Goal: Task Accomplishment & Management: Manage account settings

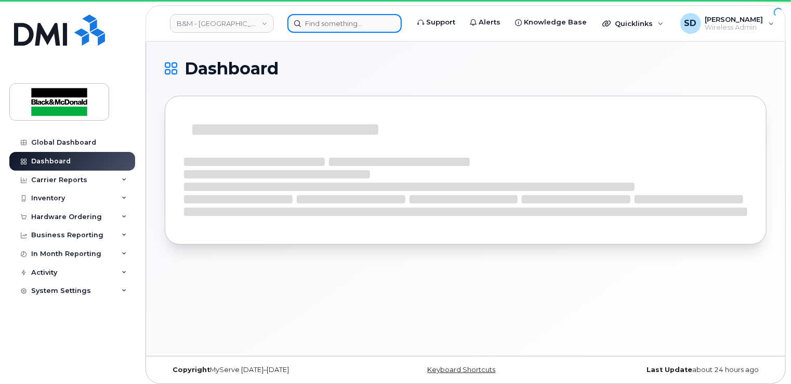
click at [311, 24] on input at bounding box center [344, 23] width 114 height 19
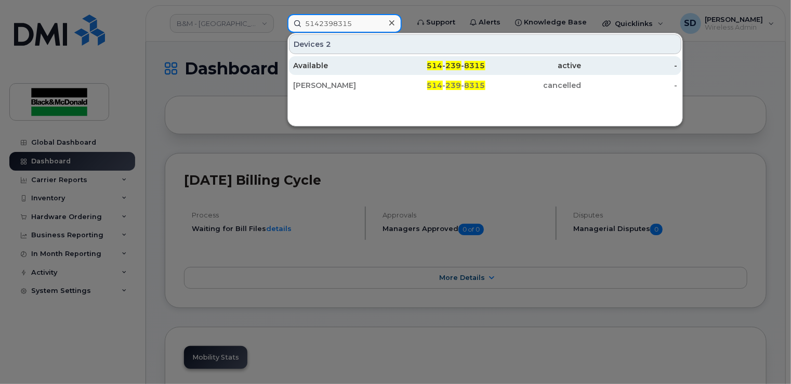
type input "5142398315"
click at [310, 63] on div "Available" at bounding box center [341, 65] width 96 height 10
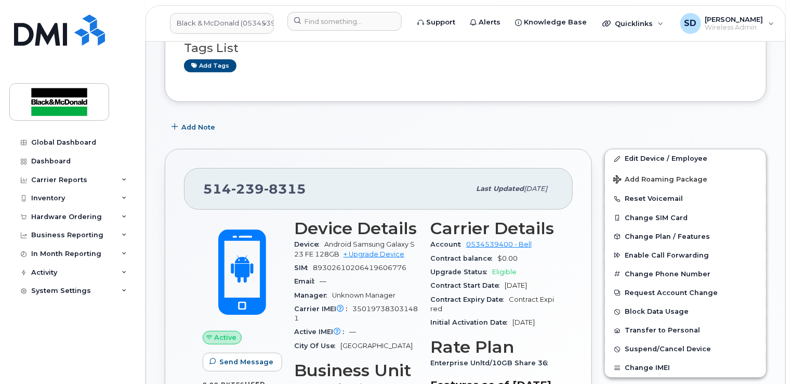
scroll to position [161, 0]
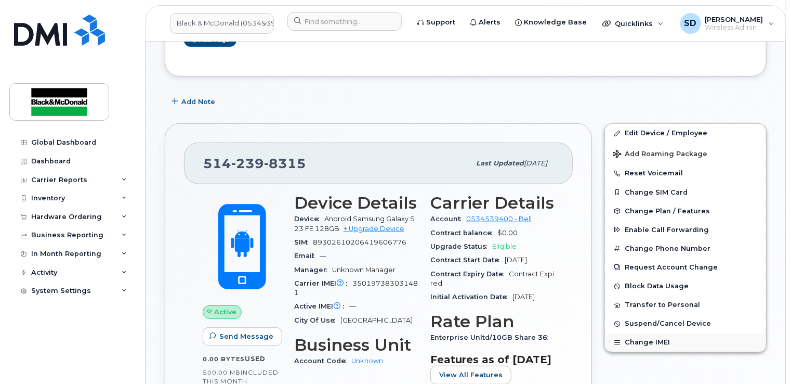
click at [658, 340] on button "Change IMEI" at bounding box center [685, 342] width 161 height 19
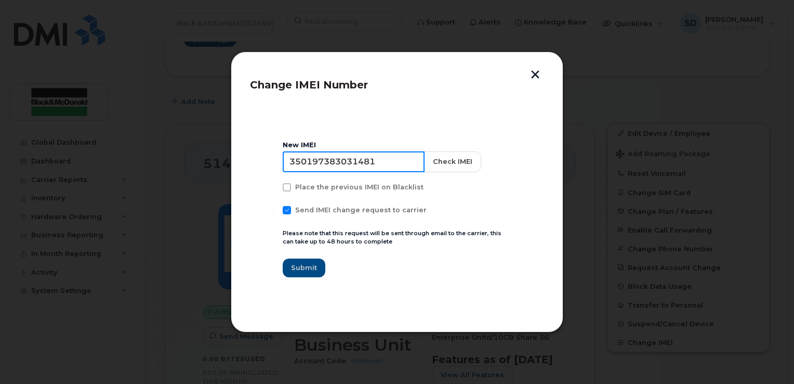
click at [383, 160] on input "350197383031481" at bounding box center [354, 161] width 142 height 21
click at [379, 165] on input "350197383031481" at bounding box center [354, 161] width 142 height 21
drag, startPoint x: 382, startPoint y: 162, endPoint x: 227, endPoint y: 154, distance: 154.6
click at [227, 154] on div "Change IMEI Number New IMEI [TECHNICAL_ID] Check IMEI Place the previous IMEI o…" at bounding box center [397, 192] width 794 height 384
type input "351690514918161"
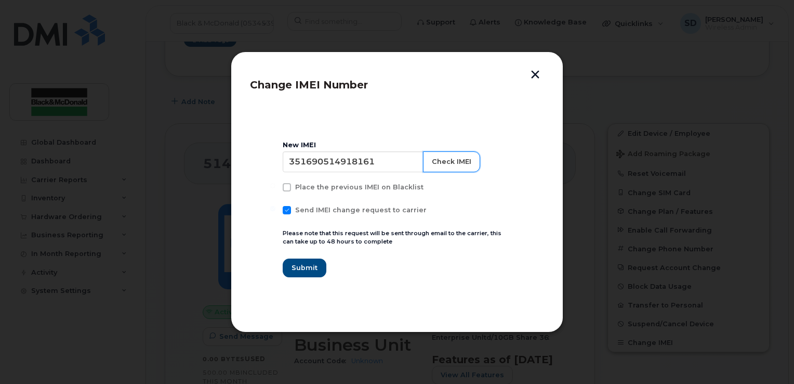
click at [446, 163] on button "Check IMEI" at bounding box center [451, 161] width 57 height 21
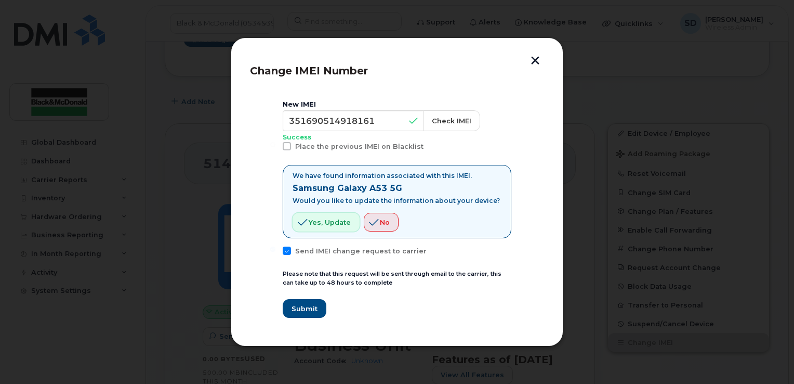
click at [321, 221] on span "Yes, update" at bounding box center [330, 222] width 42 height 10
click at [306, 308] on span "Submit" at bounding box center [304, 309] width 26 height 10
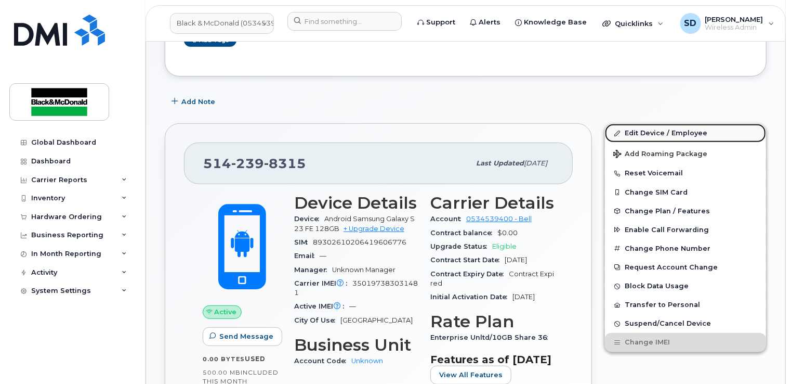
click at [659, 132] on link "Edit Device / Employee" at bounding box center [685, 133] width 161 height 19
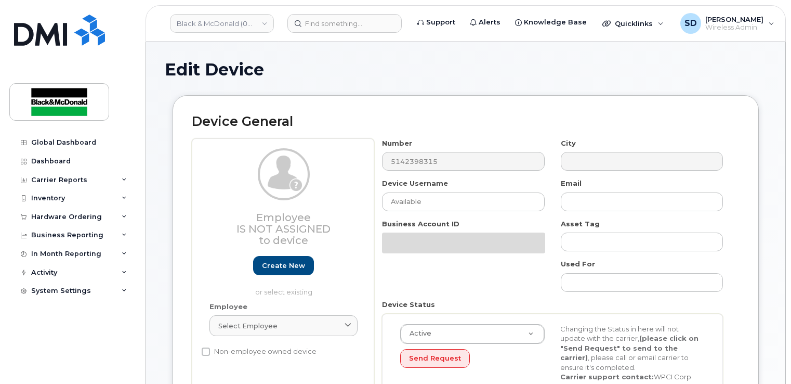
select select "91390"
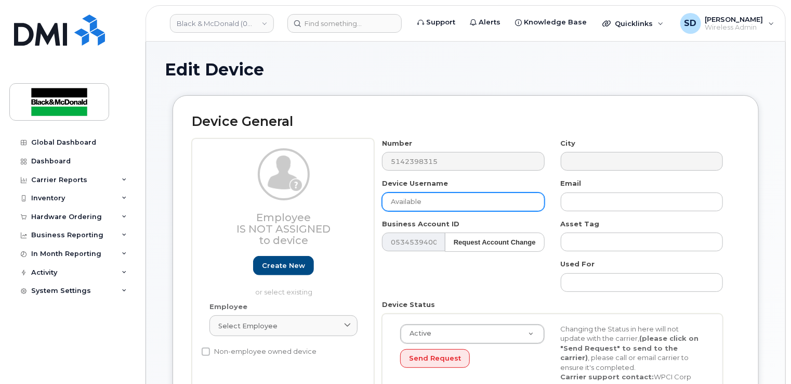
click at [428, 205] on input "Available" at bounding box center [463, 201] width 162 height 19
type input "A"
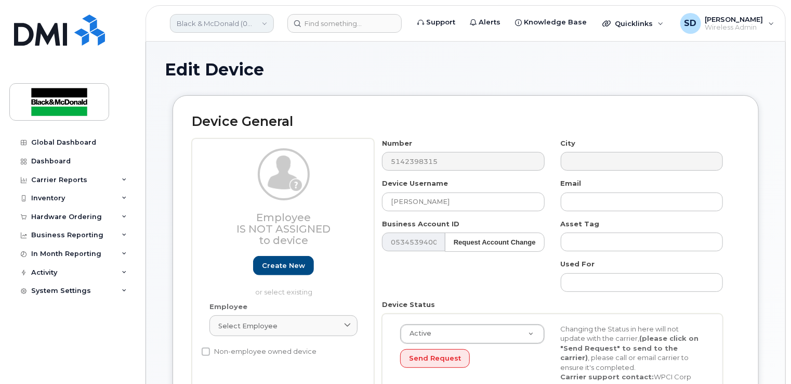
click at [264, 23] on link "Black & McDonald (0534539400)" at bounding box center [222, 23] width 104 height 19
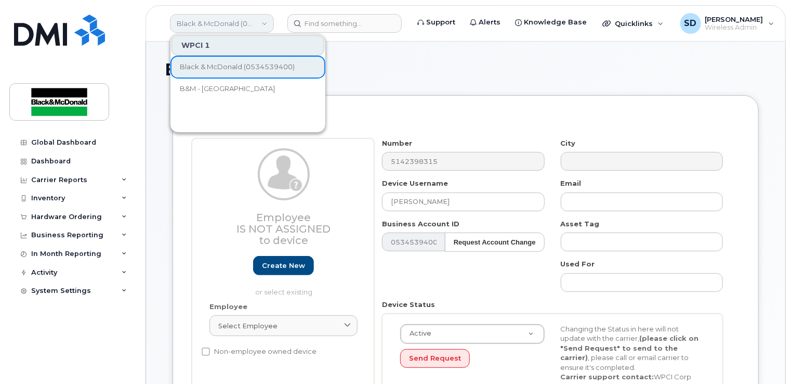
click at [264, 23] on link "Black & McDonald (0534539400)" at bounding box center [222, 23] width 104 height 19
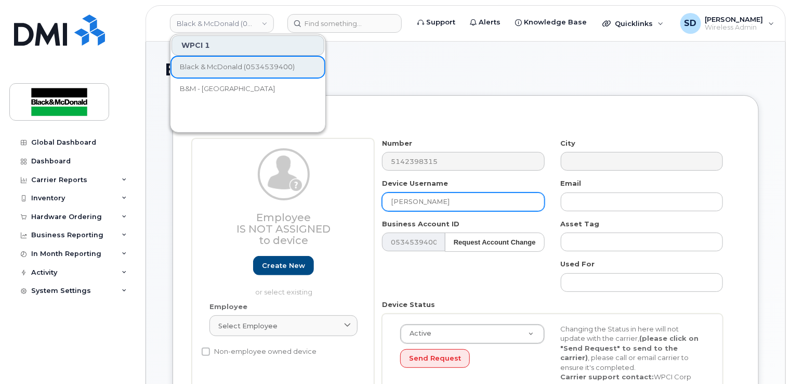
click at [439, 201] on input "Mousa Berte" at bounding box center [463, 201] width 162 height 19
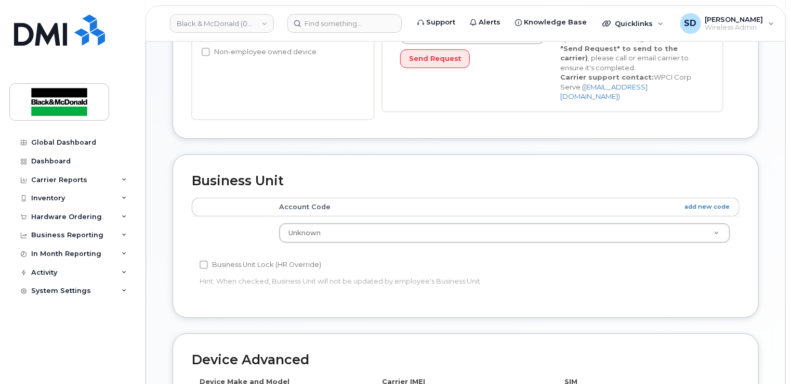
scroll to position [364, 0]
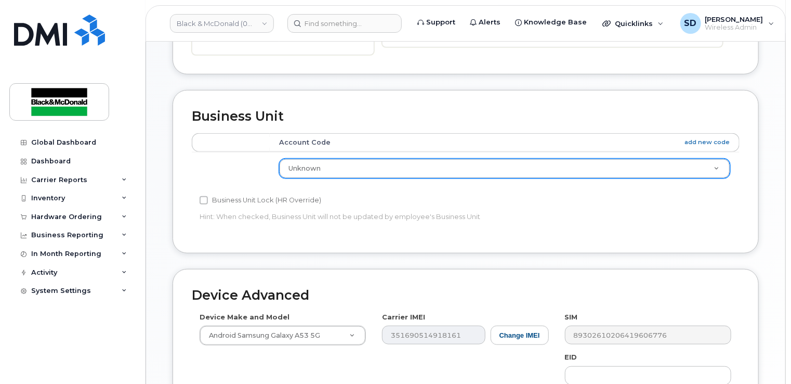
type input "Mousa Berté"
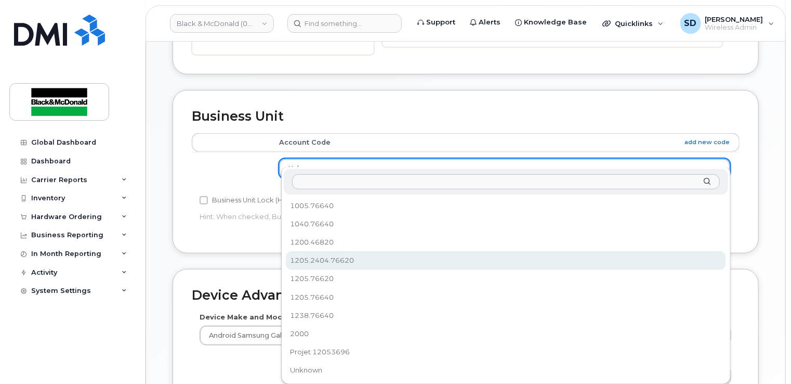
scroll to position [416, 0]
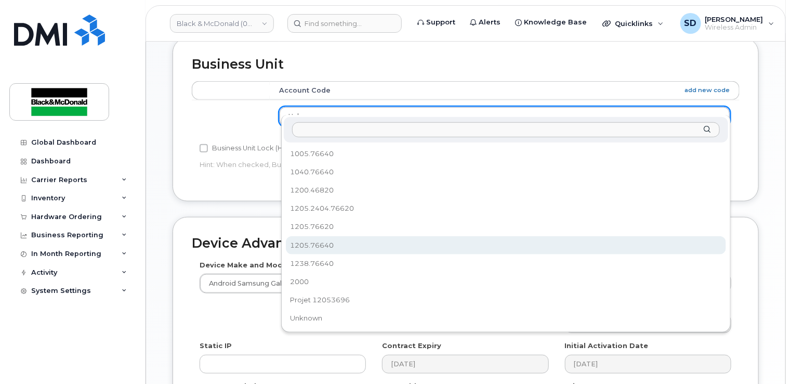
select select "3361564"
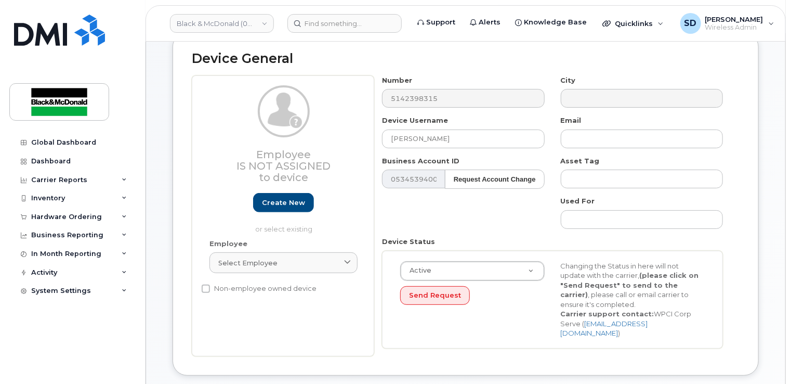
scroll to position [80, 0]
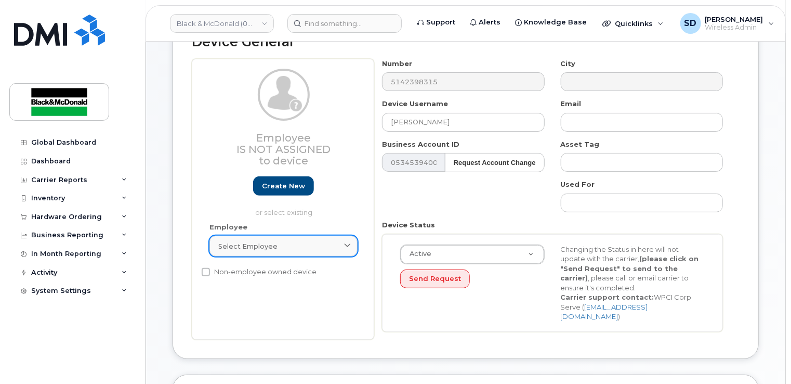
click at [348, 245] on icon at bounding box center [348, 246] width 7 height 7
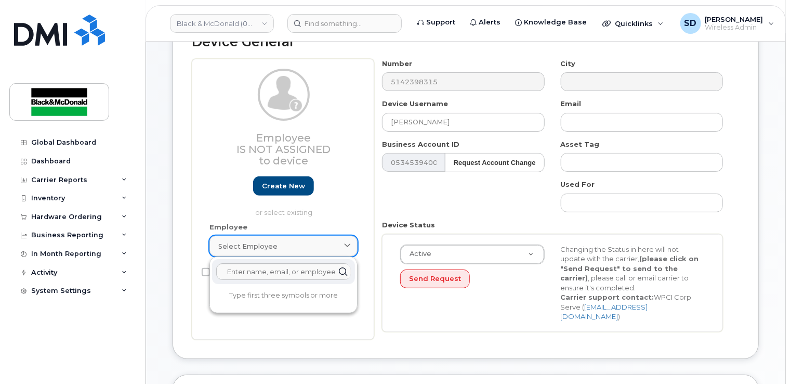
click at [348, 245] on icon at bounding box center [348, 246] width 7 height 7
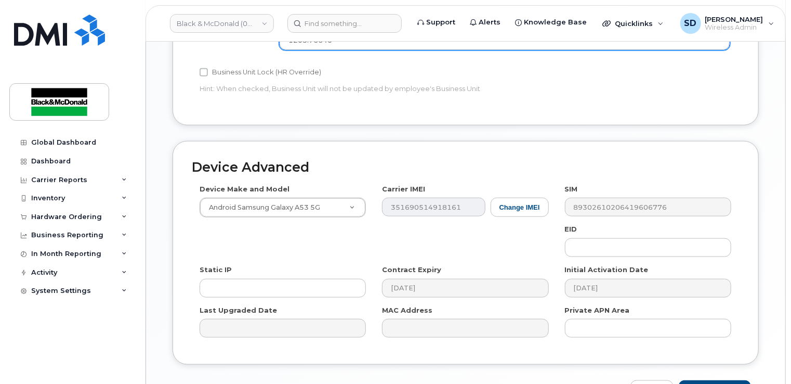
scroll to position [547, 0]
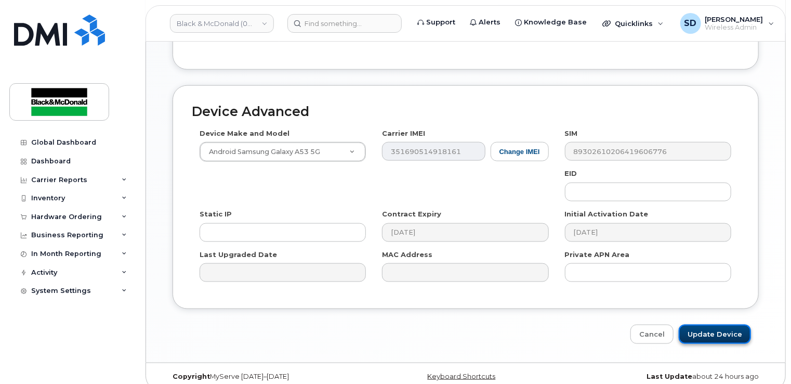
click at [705, 324] on input "Update Device" at bounding box center [715, 333] width 72 height 19
type input "Saving..."
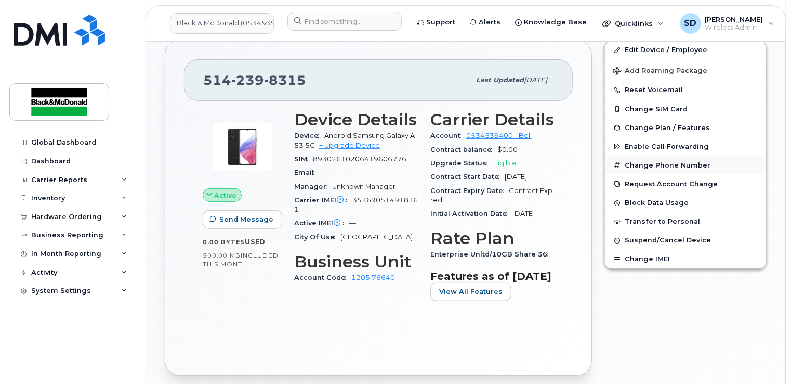
scroll to position [260, 0]
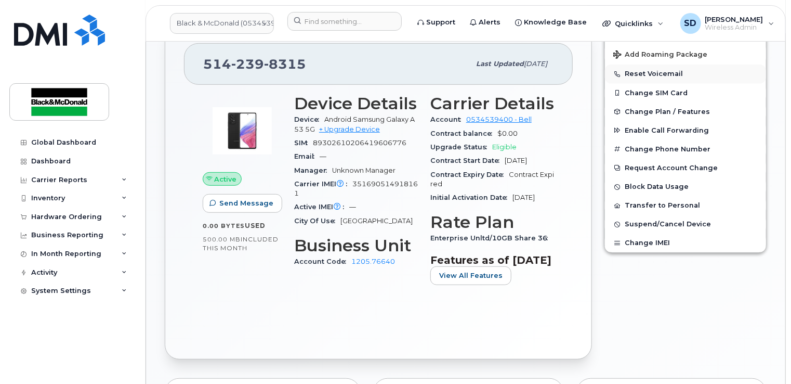
click at [654, 70] on button "Reset Voicemail" at bounding box center [685, 73] width 161 height 19
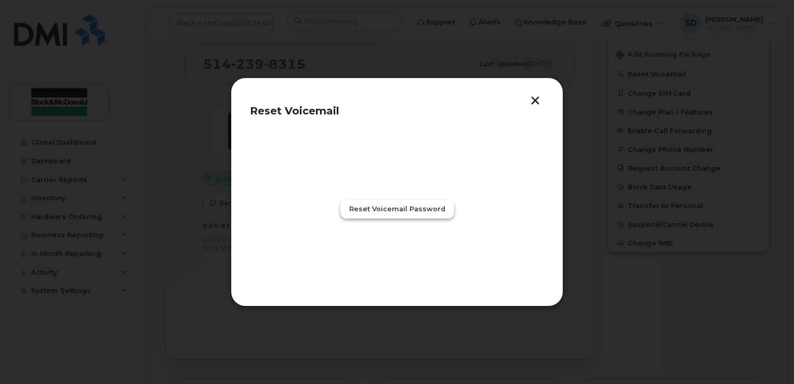
click at [381, 207] on span "Reset Voicemail Password" at bounding box center [397, 209] width 96 height 10
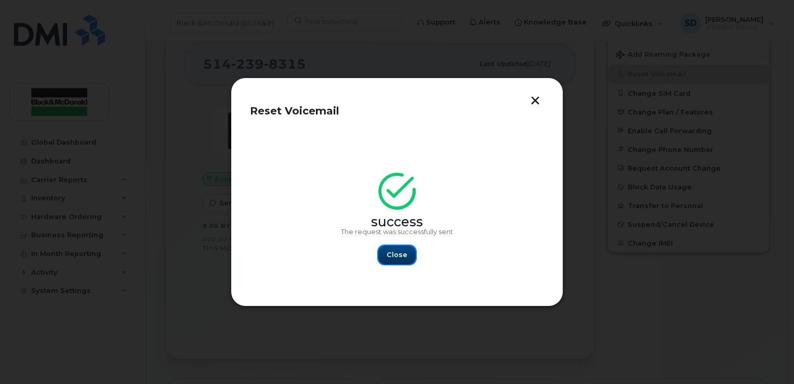
click at [400, 256] on span "Close" at bounding box center [397, 255] width 21 height 10
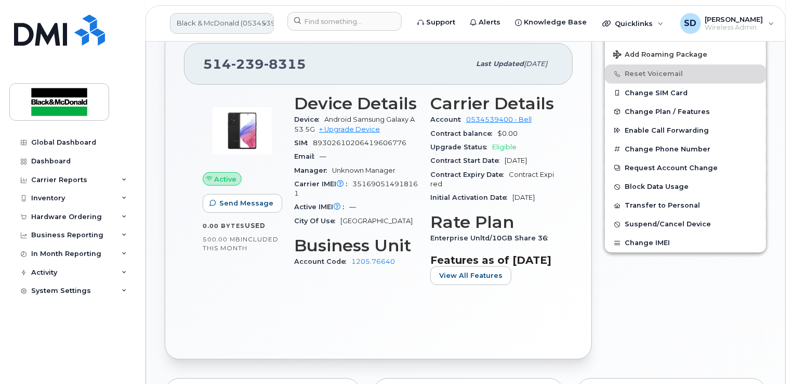
scroll to position [0, 0]
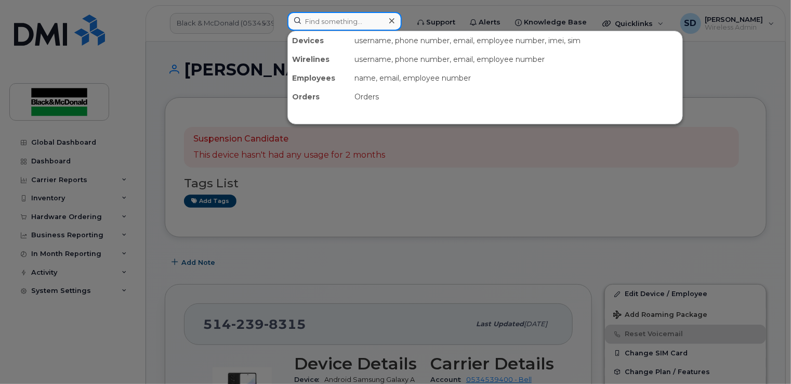
click at [300, 20] on input at bounding box center [344, 21] width 114 height 19
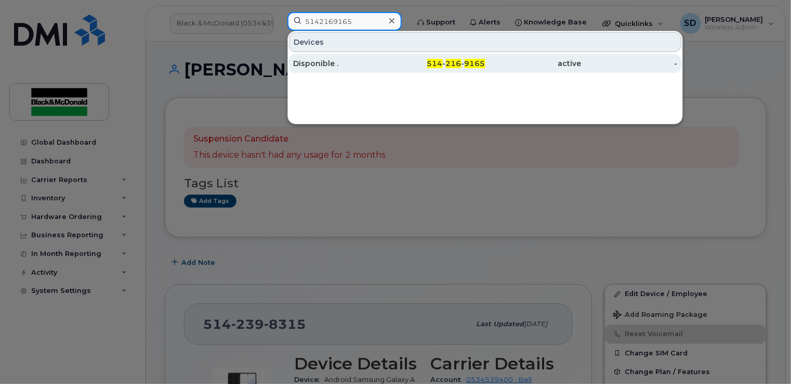
type input "5142169165"
click at [307, 62] on div "Disponible ." at bounding box center [341, 63] width 96 height 10
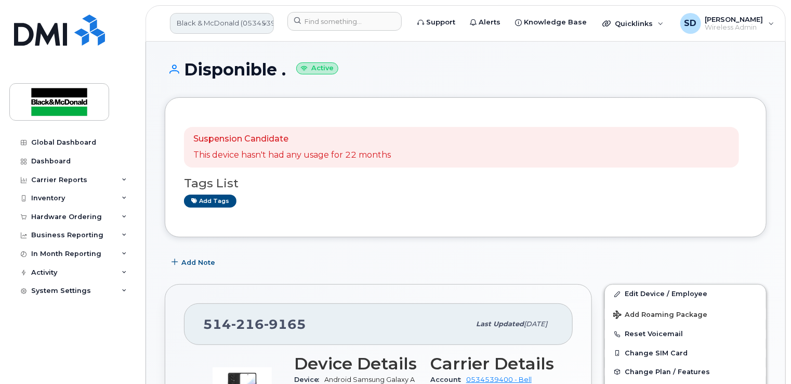
click at [267, 22] on link "Black & McDonald (0534539400)" at bounding box center [222, 23] width 104 height 21
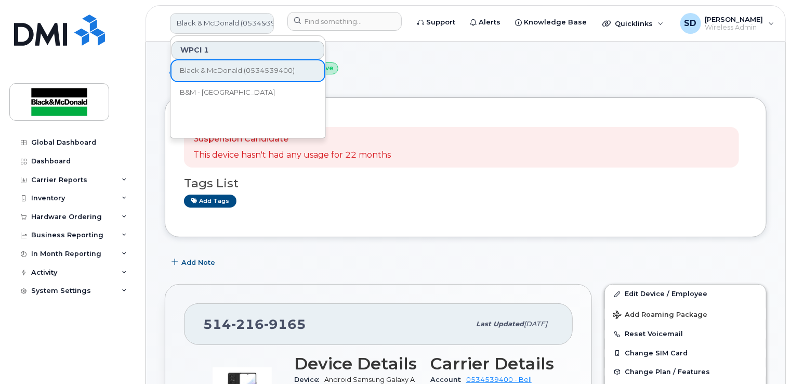
click at [267, 22] on link "Black & McDonald (0534539400)" at bounding box center [222, 23] width 104 height 21
click at [47, 198] on div "Inventory" at bounding box center [48, 198] width 34 height 8
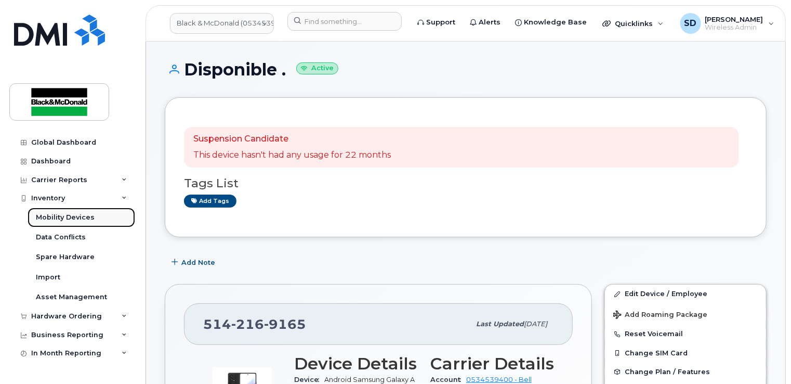
click at [53, 217] on div "Mobility Devices" at bounding box center [65, 217] width 59 height 9
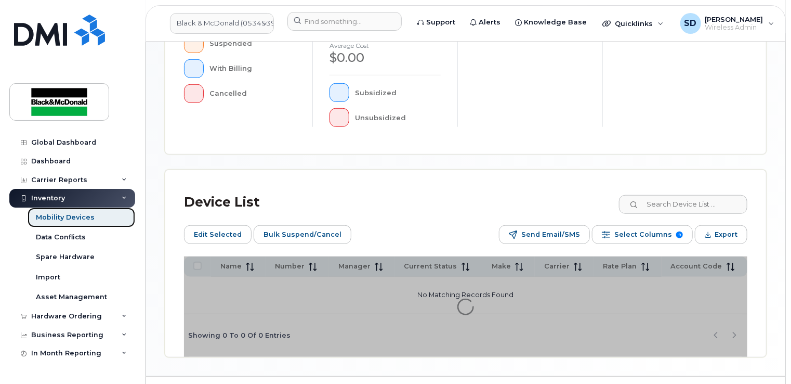
scroll to position [388, 0]
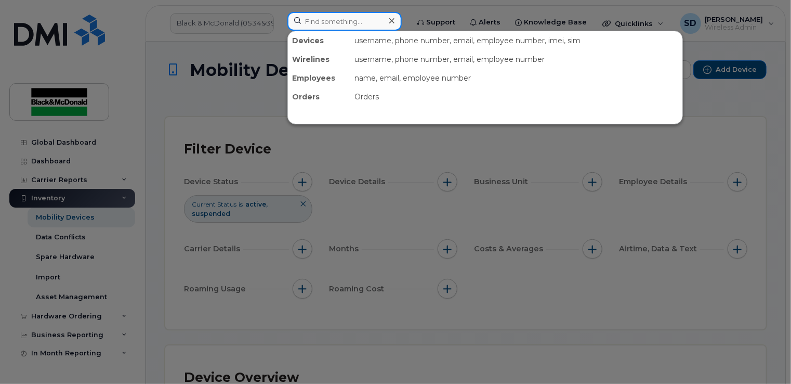
click at [305, 23] on input at bounding box center [344, 21] width 114 height 19
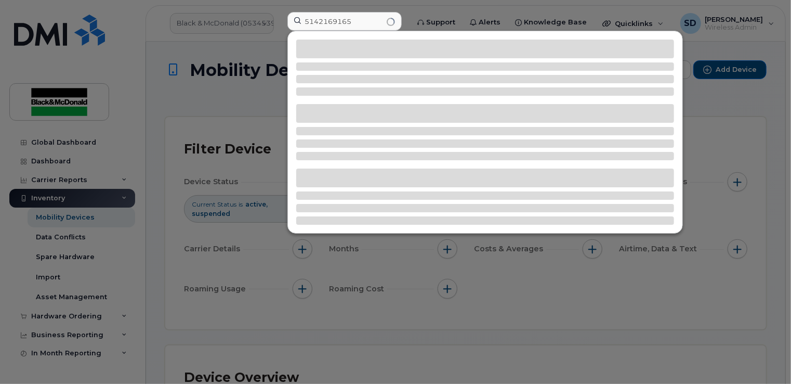
click at [234, 53] on div at bounding box center [395, 192] width 791 height 384
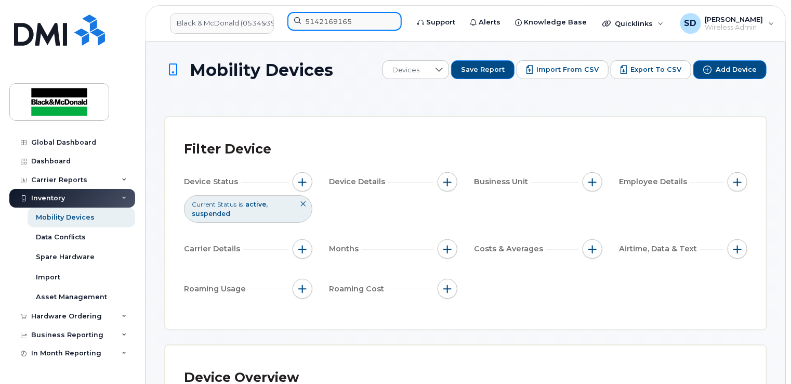
click at [361, 21] on input "5142169165" at bounding box center [344, 21] width 114 height 19
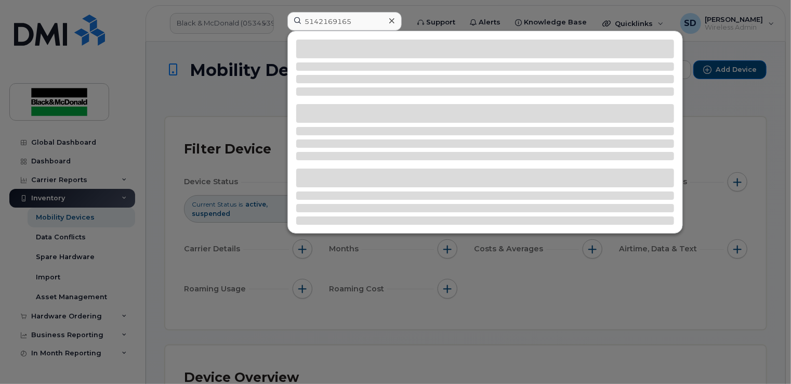
click at [179, 101] on div at bounding box center [395, 192] width 791 height 384
drag, startPoint x: 368, startPoint y: 20, endPoint x: 238, endPoint y: 17, distance: 130.0
click at [279, 17] on div "5142169165" at bounding box center [344, 23] width 131 height 23
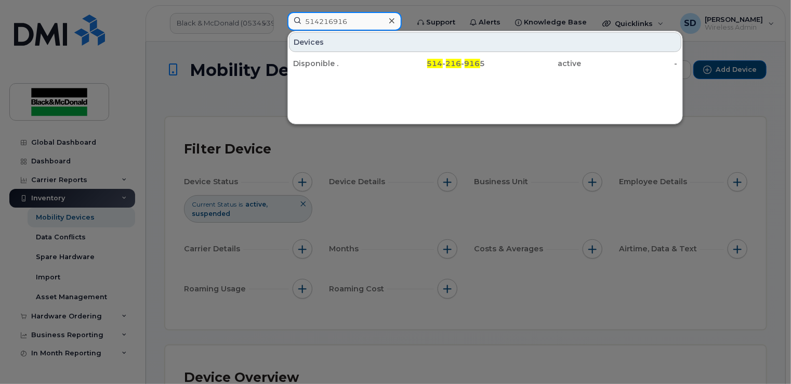
type input "5142169165"
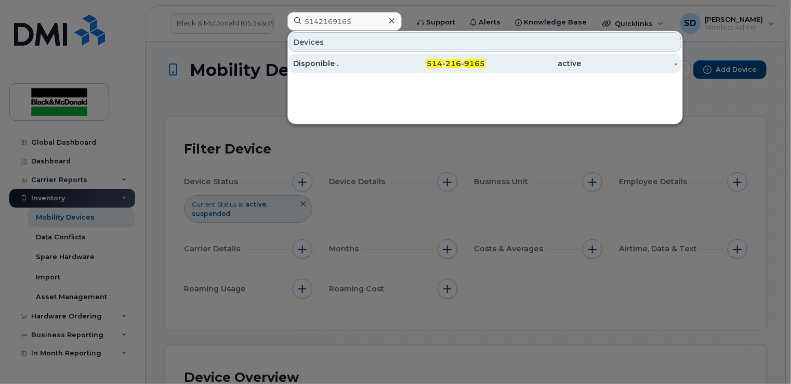
click at [313, 60] on div "Disponible ." at bounding box center [341, 63] width 96 height 10
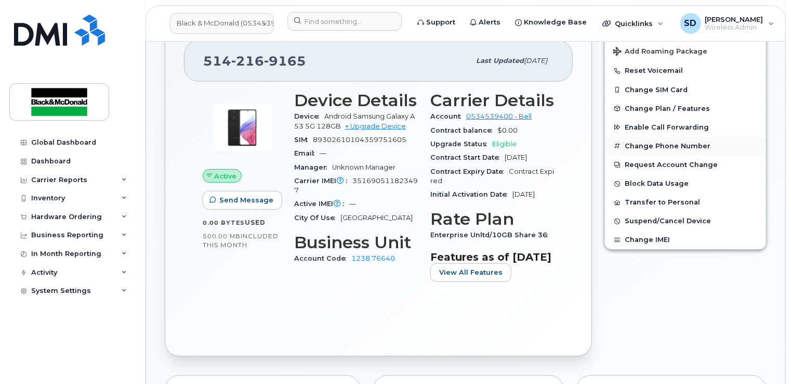
scroll to position [208, 0]
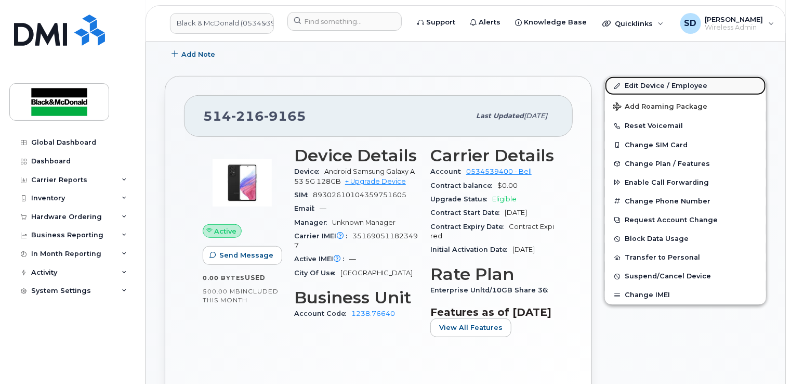
click at [645, 84] on link "Edit Device / Employee" at bounding box center [685, 85] width 161 height 19
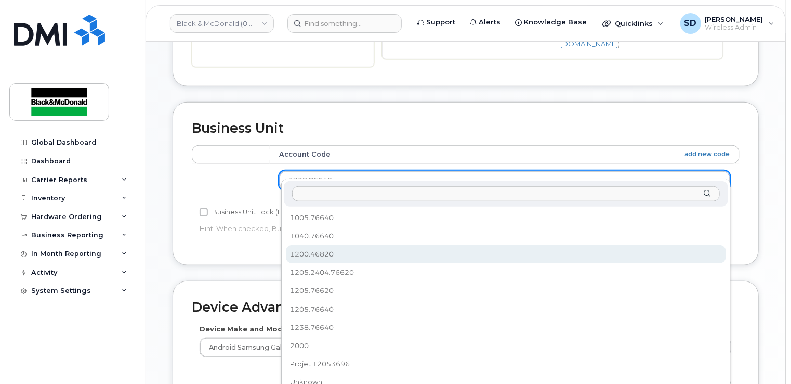
scroll to position [364, 0]
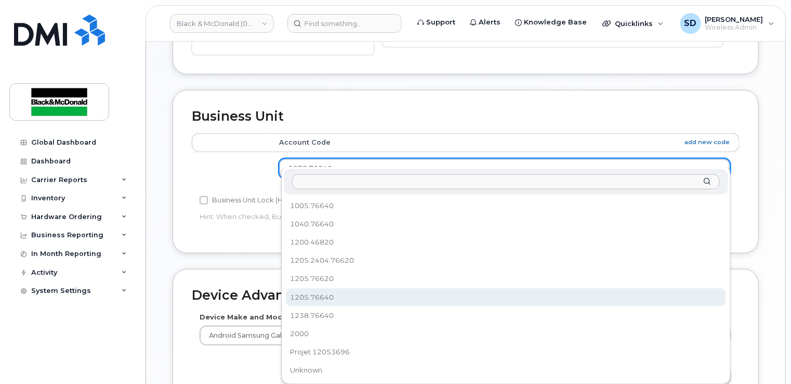
select select "3361564"
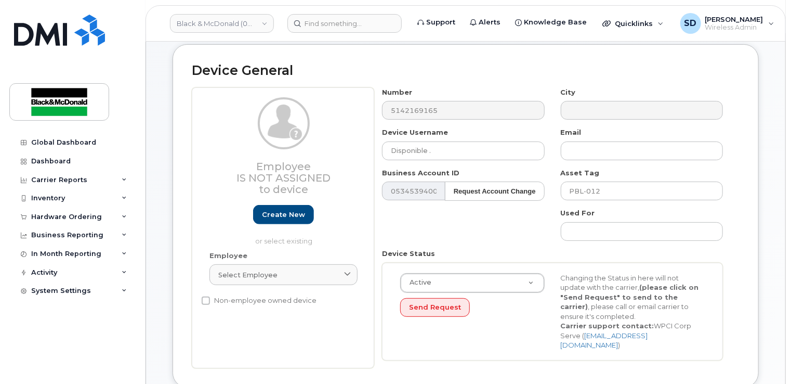
scroll to position [0, 0]
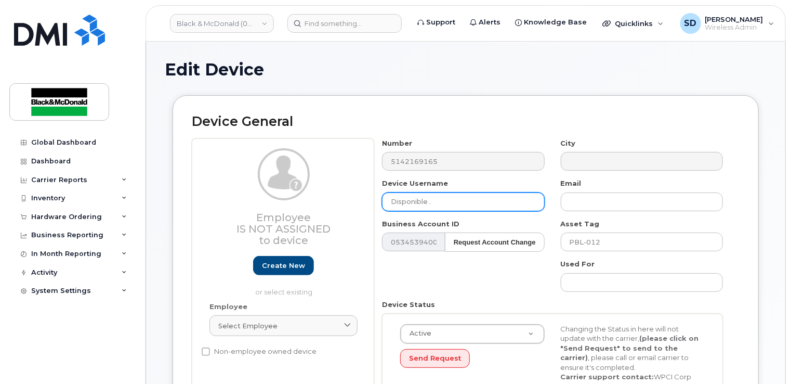
click at [450, 208] on input "Disponible ." at bounding box center [463, 201] width 162 height 19
drag, startPoint x: 447, startPoint y: 205, endPoint x: 339, endPoint y: 200, distance: 108.3
click at [339, 199] on div "Employee Is not assigned to device Create new or select existing Employee Selec…" at bounding box center [466, 278] width 548 height 281
type input "E"
click at [413, 200] on input "Robert Carlucci" at bounding box center [463, 201] width 162 height 19
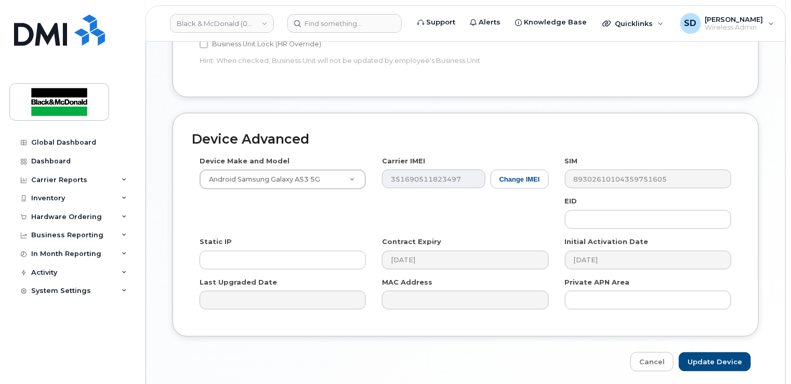
scroll to position [547, 0]
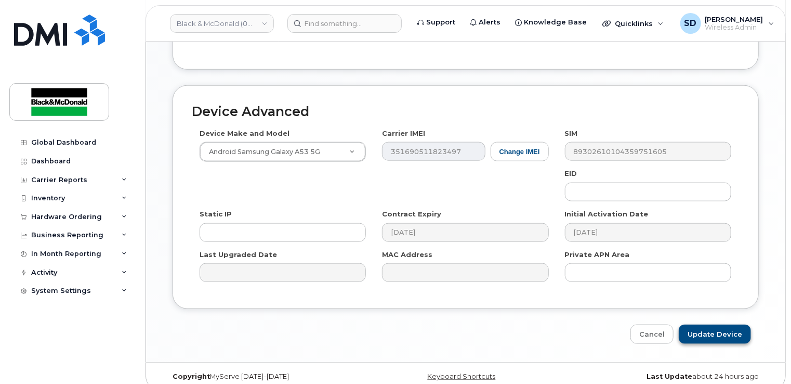
type input "[PERSON_NAME]"
click at [719, 325] on input "Update Device" at bounding box center [715, 333] width 72 height 19
type input "Saving..."
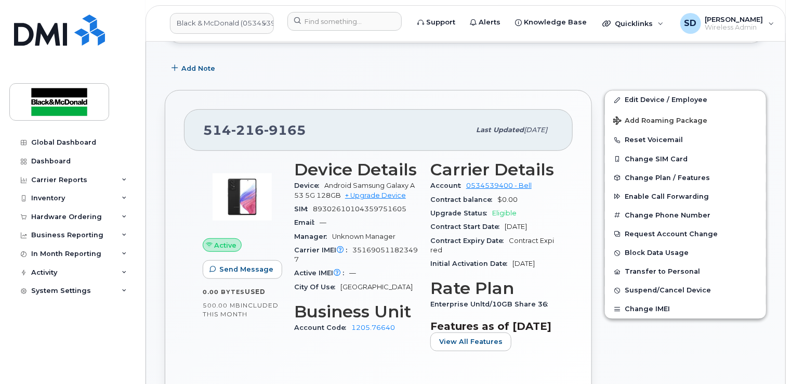
scroll to position [208, 0]
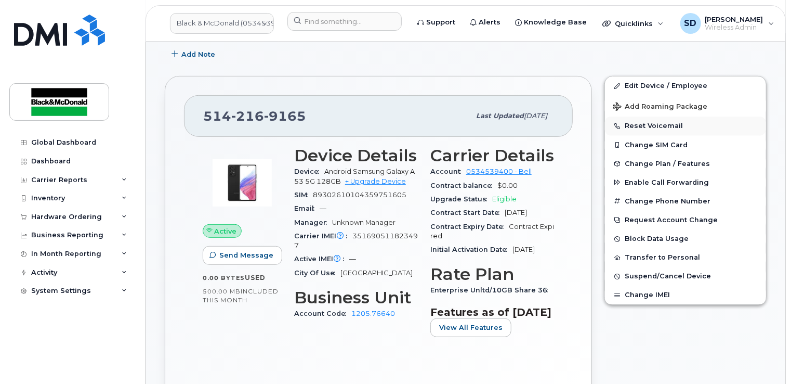
click at [665, 125] on button "Reset Voicemail" at bounding box center [685, 125] width 161 height 19
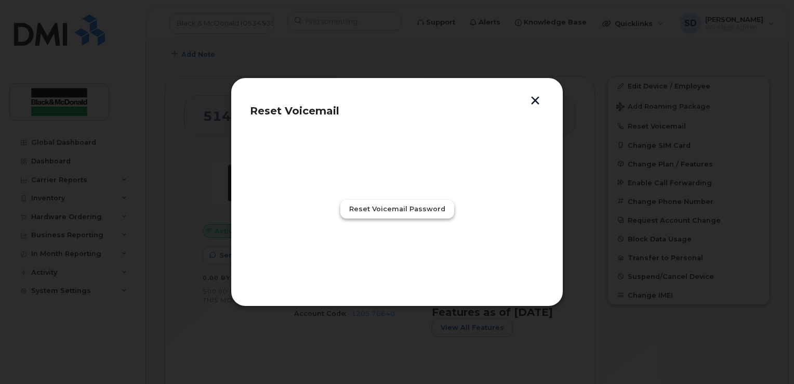
click at [398, 208] on span "Reset Voicemail Password" at bounding box center [397, 209] width 96 height 10
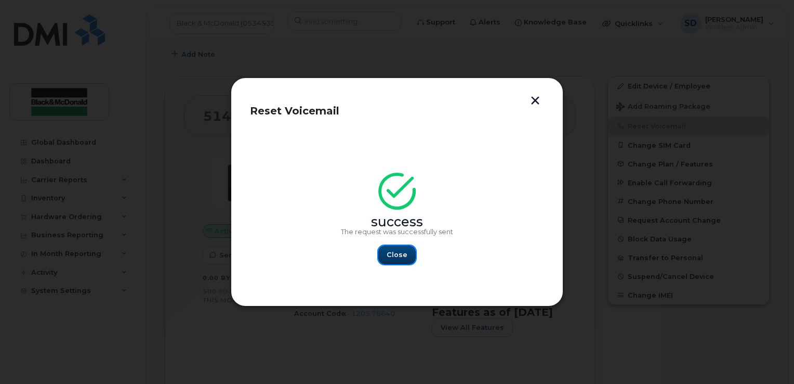
click at [403, 255] on span "Close" at bounding box center [397, 255] width 21 height 10
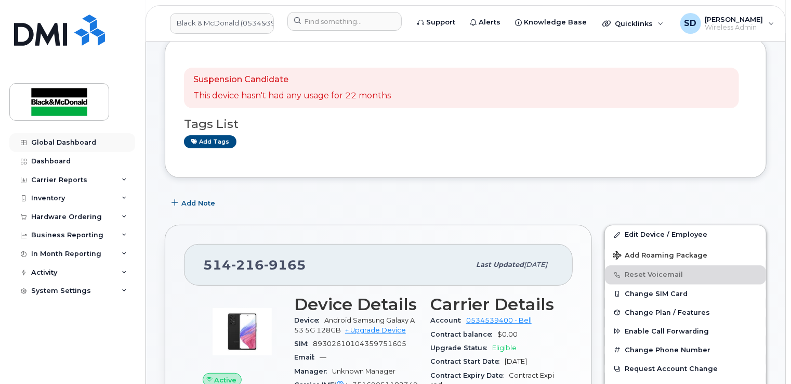
scroll to position [0, 0]
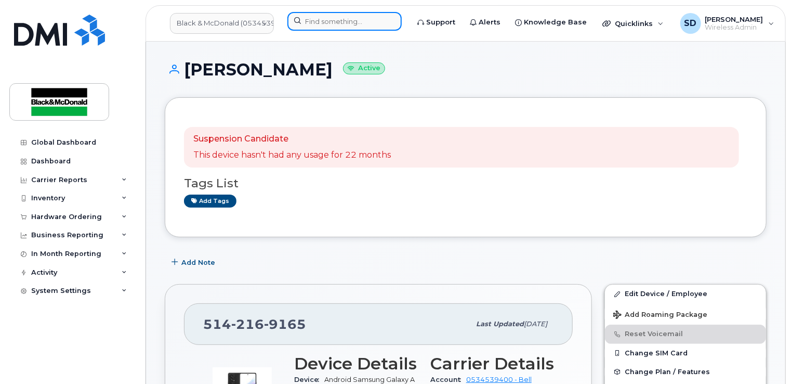
click at [314, 21] on input at bounding box center [344, 21] width 114 height 19
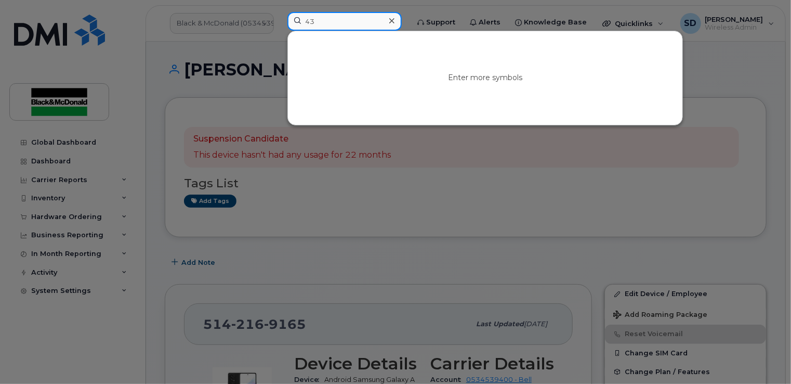
type input "4"
click at [163, 54] on div at bounding box center [395, 192] width 791 height 384
click at [319, 27] on input at bounding box center [344, 21] width 114 height 19
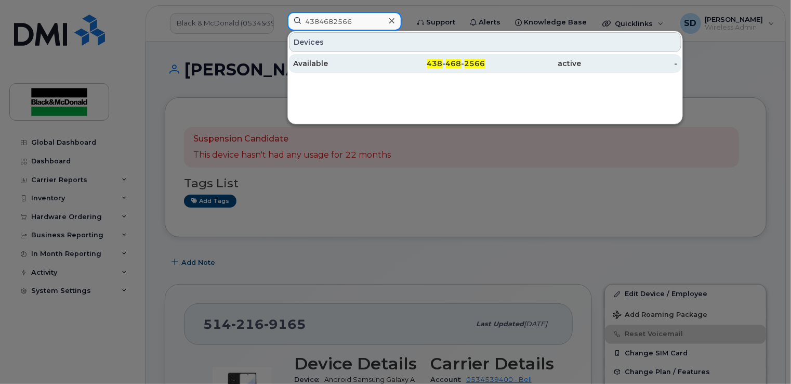
type input "4384682566"
click at [318, 64] on div "Available" at bounding box center [341, 63] width 96 height 10
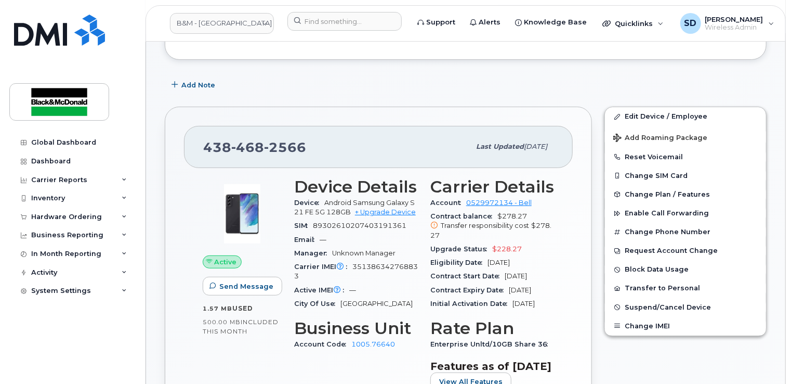
scroll to position [104, 0]
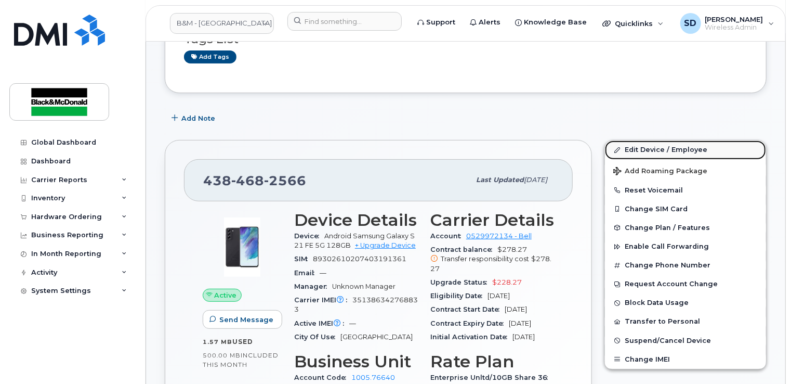
click at [662, 151] on link "Edit Device / Employee" at bounding box center [685, 149] width 161 height 19
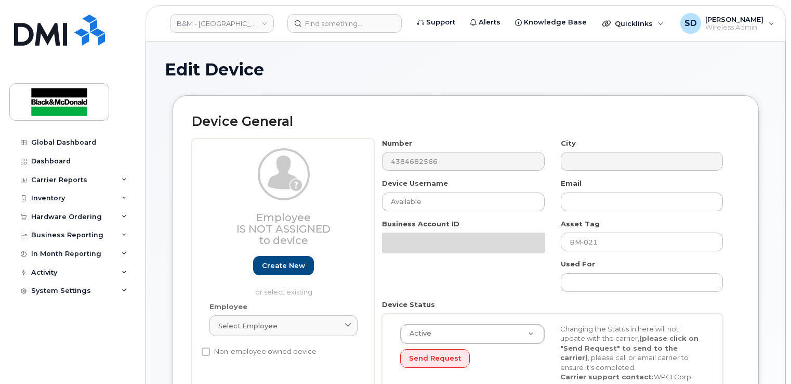
select select "91392"
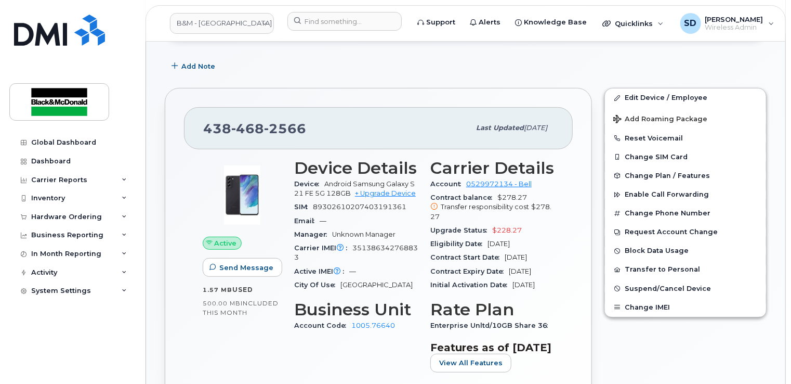
scroll to position [147, 0]
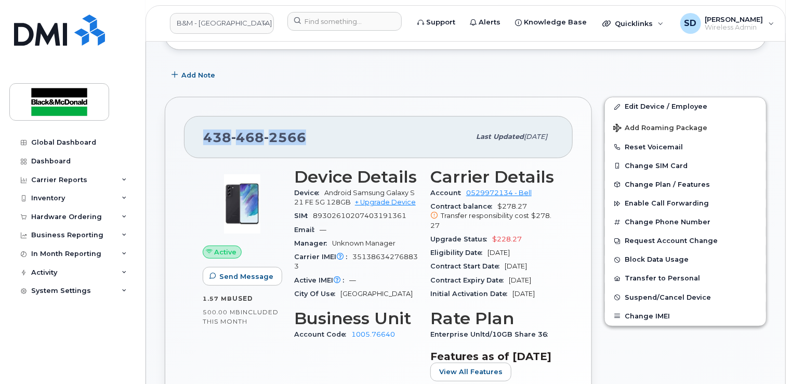
drag, startPoint x: 204, startPoint y: 136, endPoint x: 300, endPoint y: 132, distance: 95.7
click at [300, 132] on span "438 468 2566" at bounding box center [254, 137] width 103 height 16
drag, startPoint x: 300, startPoint y: 132, endPoint x: 294, endPoint y: 134, distance: 6.4
copy span "438 468 2566"
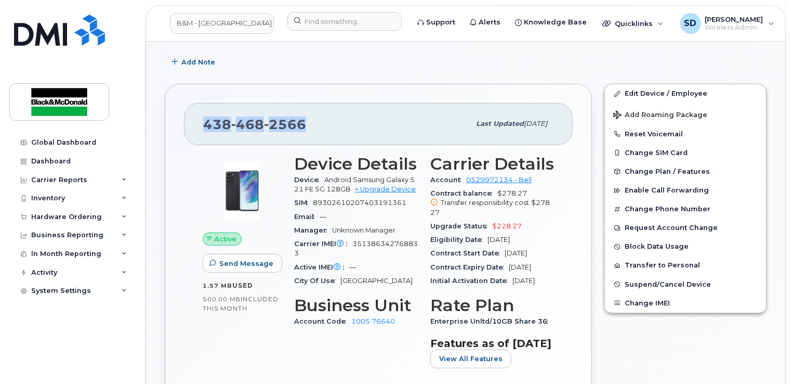
scroll to position [199, 0]
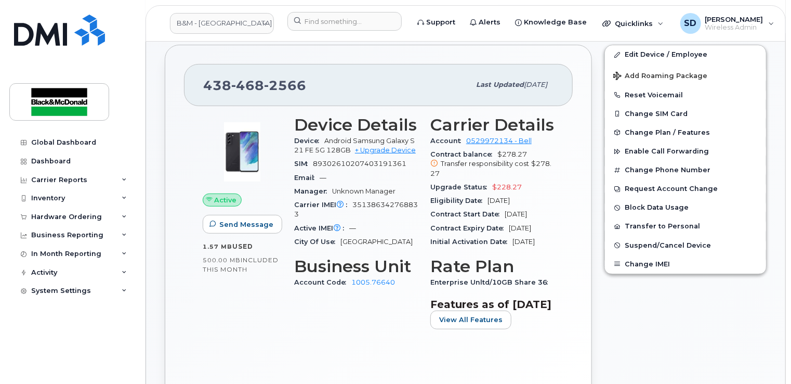
click at [395, 237] on div "City Of Use Montréal" at bounding box center [356, 242] width 124 height 14
click at [652, 53] on link "Edit Device / Employee" at bounding box center [685, 54] width 161 height 19
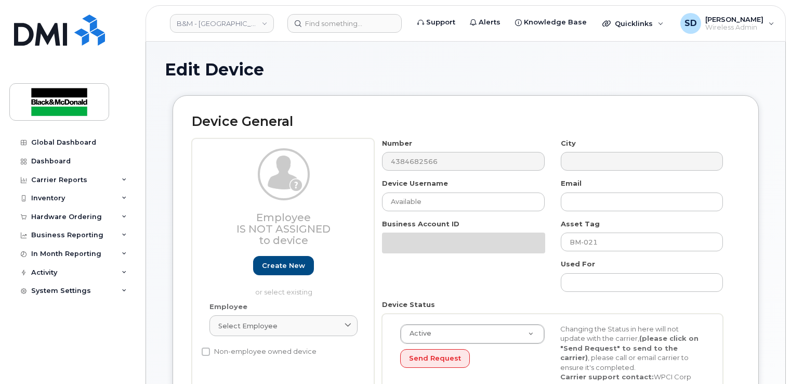
select select "91392"
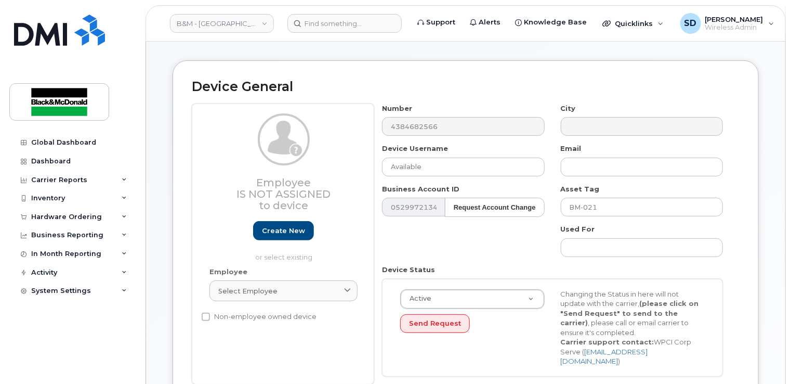
scroll to position [52, 0]
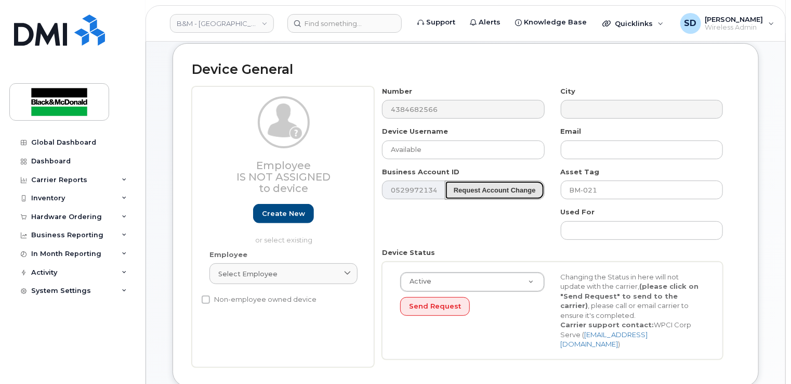
click at [477, 191] on strong "Request Account Change" at bounding box center [495, 190] width 82 height 8
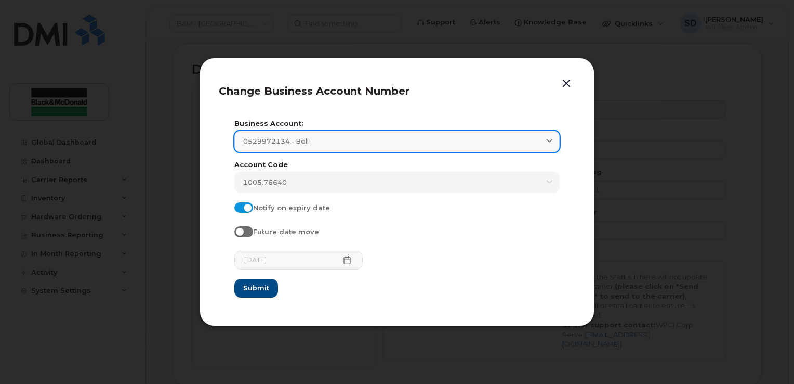
click at [550, 138] on icon at bounding box center [549, 141] width 7 height 7
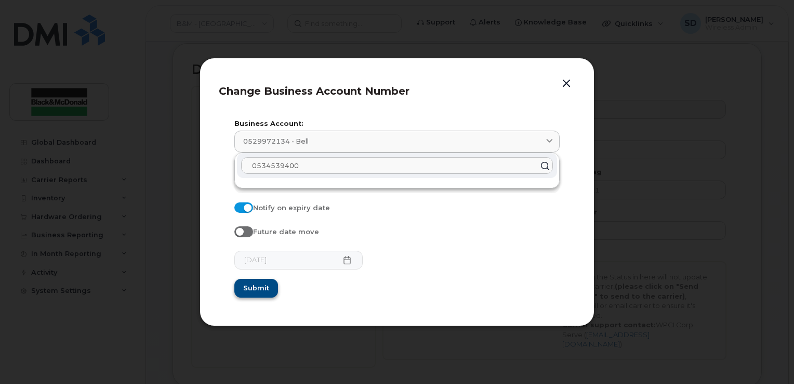
type input "0534539400"
click at [259, 286] on span "Submit" at bounding box center [256, 288] width 26 height 10
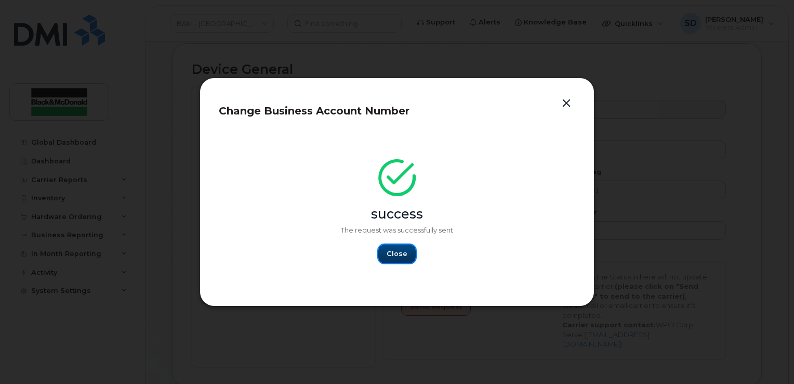
click at [411, 257] on button "Close" at bounding box center [396, 253] width 37 height 19
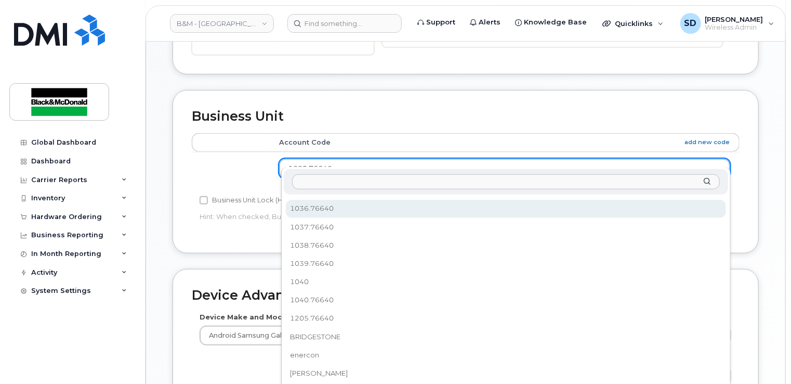
scroll to position [80, 0]
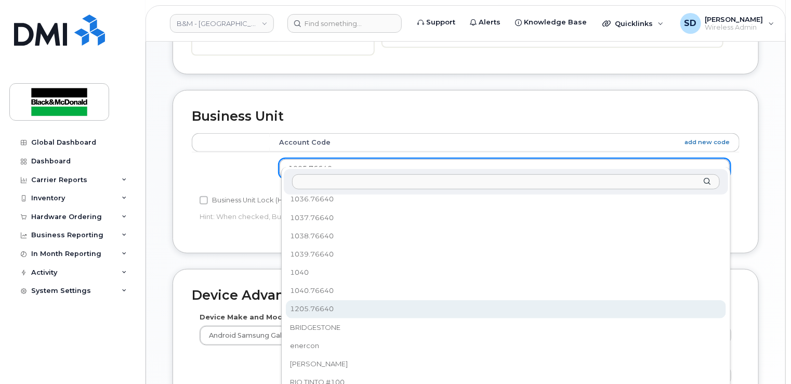
select select "91393"
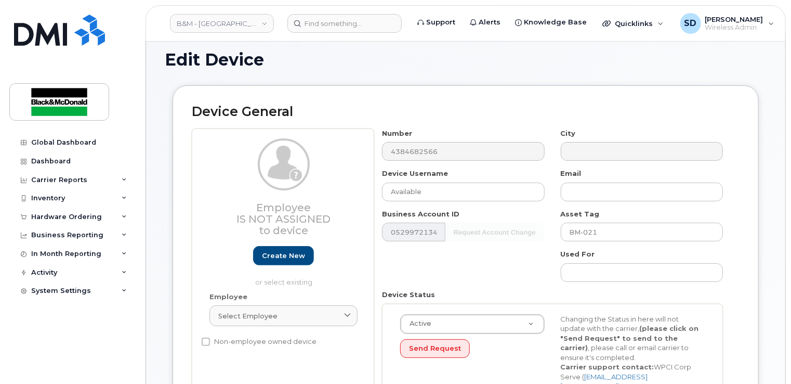
scroll to position [0, 0]
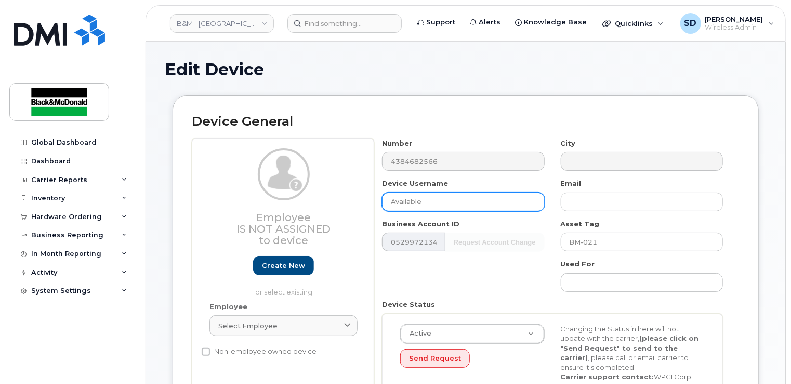
click at [410, 201] on input "Available" at bounding box center [463, 201] width 162 height 19
type input "A"
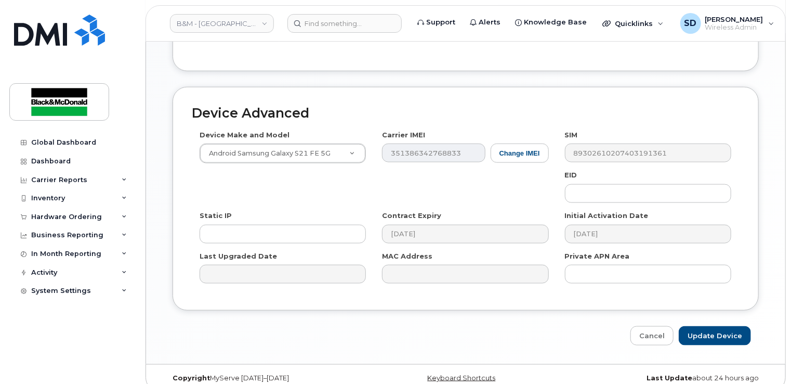
scroll to position [547, 0]
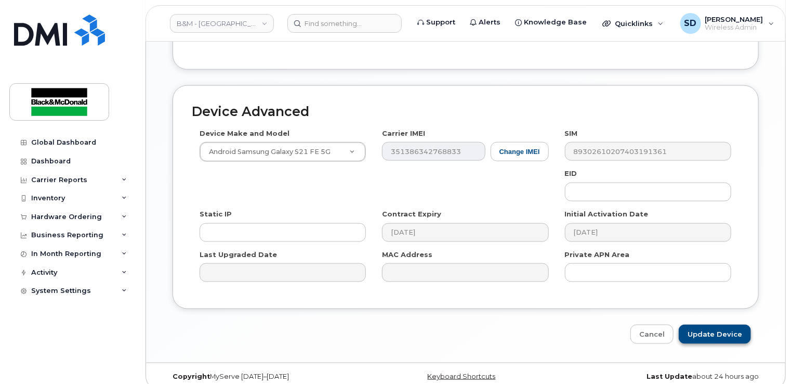
type input "Vladimir Goutchin"
click at [728, 328] on input "Update Device" at bounding box center [715, 333] width 72 height 19
type input "Saving..."
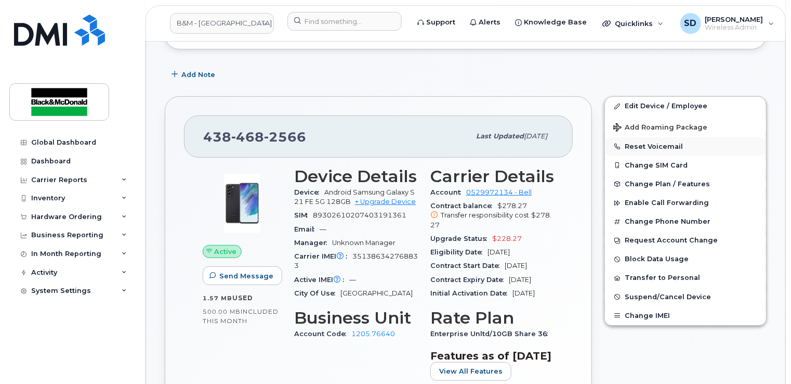
scroll to position [156, 0]
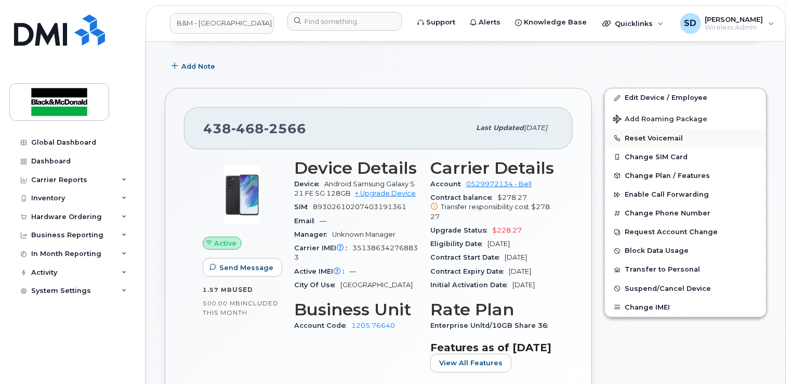
click at [642, 138] on button "Reset Voicemail" at bounding box center [685, 138] width 161 height 19
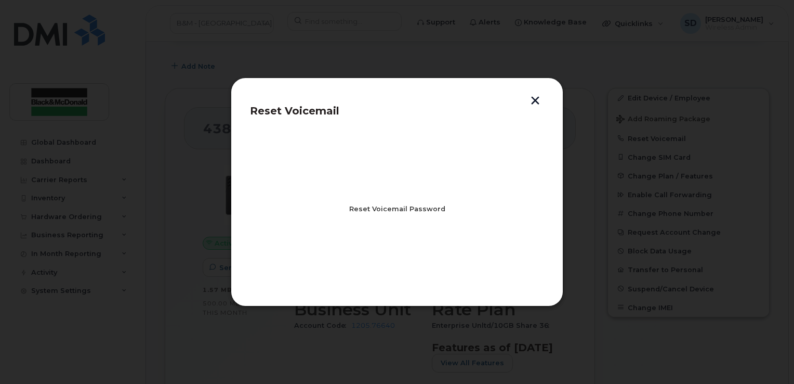
drag, startPoint x: 432, startPoint y: 209, endPoint x: 437, endPoint y: 209, distance: 5.7
click at [435, 209] on span "Reset Voicemail Password" at bounding box center [397, 209] width 96 height 10
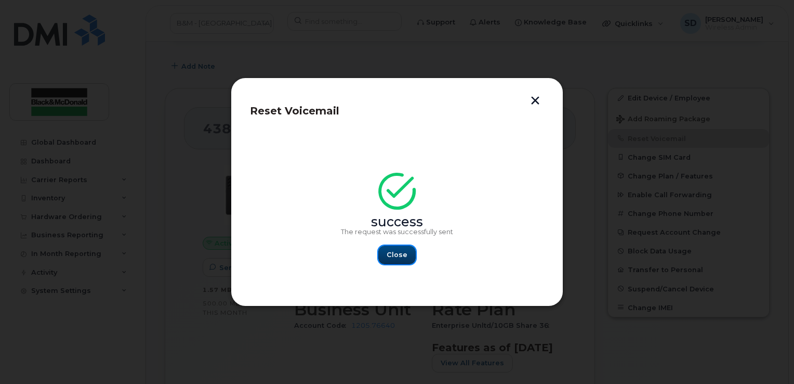
click at [393, 258] on span "Close" at bounding box center [397, 255] width 21 height 10
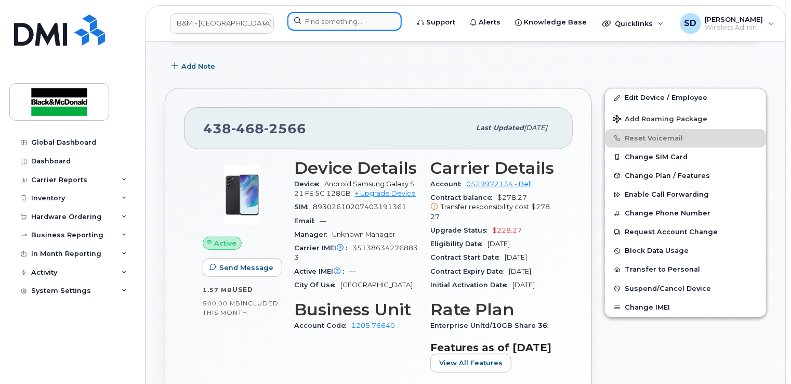
click at [319, 23] on input at bounding box center [344, 21] width 114 height 19
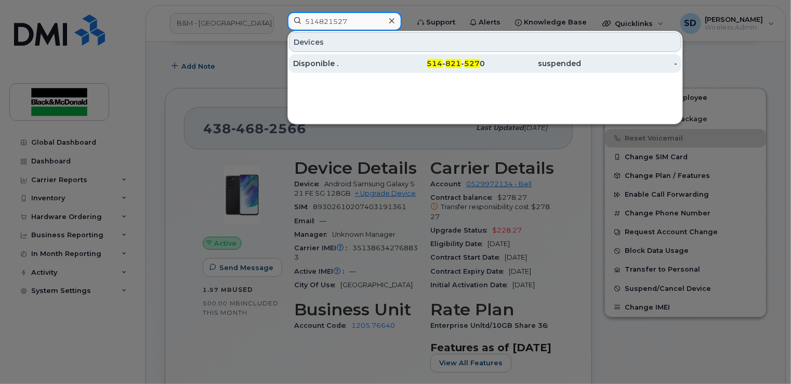
type input "514821527"
click at [307, 63] on div "Disponible ." at bounding box center [341, 63] width 96 height 10
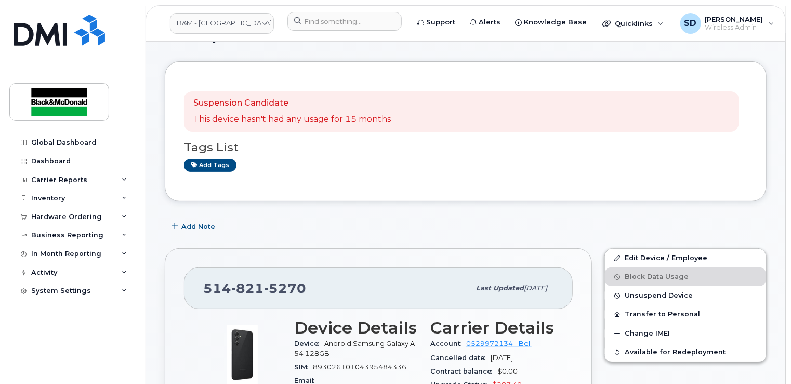
scroll to position [104, 0]
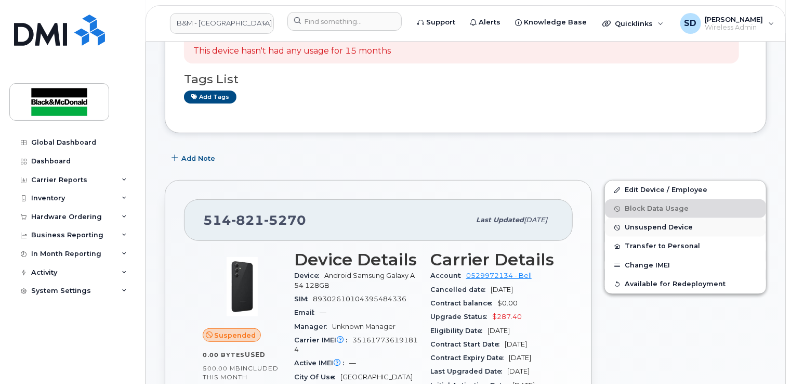
click at [636, 225] on span "Unsuspend Device" at bounding box center [659, 228] width 68 height 8
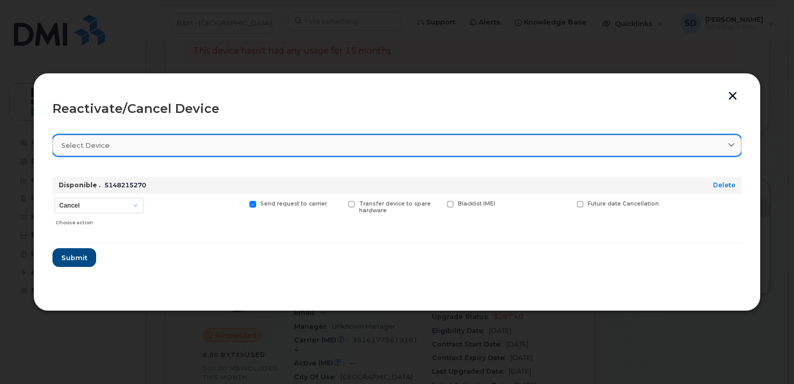
click at [735, 146] on icon at bounding box center [731, 145] width 7 height 7
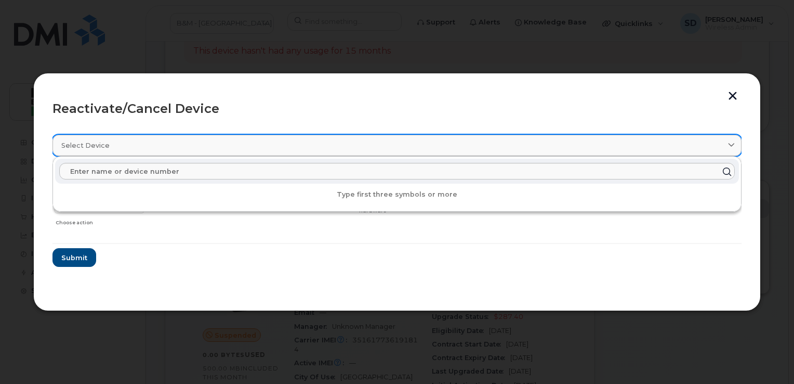
click at [735, 146] on icon at bounding box center [731, 145] width 7 height 7
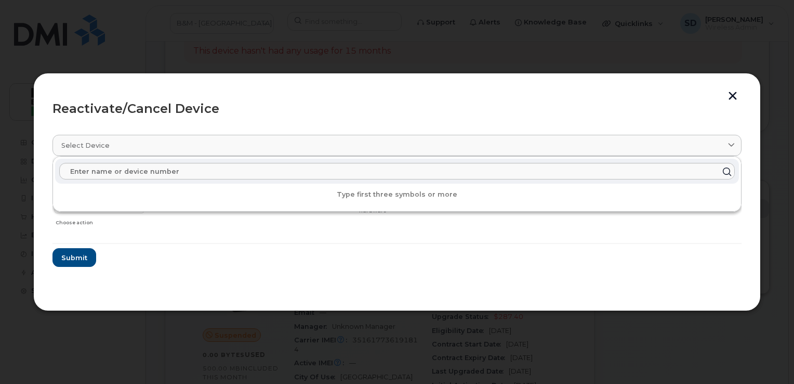
click at [253, 111] on div "Reactivate/Cancel Device" at bounding box center [397, 108] width 689 height 12
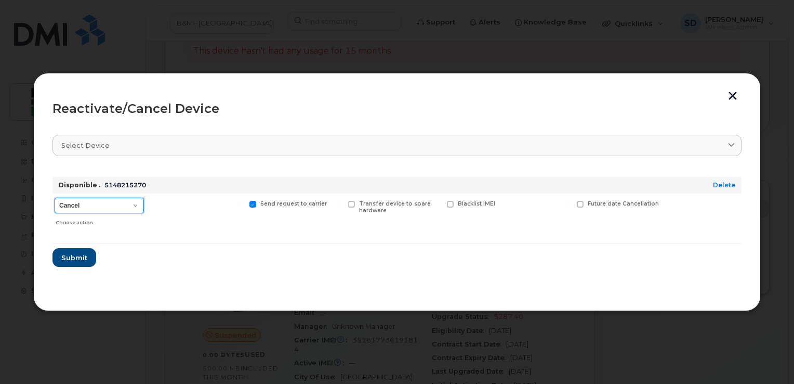
click at [135, 204] on select "Cancel Suspend - Extend Suspension Reactivate" at bounding box center [99, 206] width 89 height 16
select select "[object Object]"
click at [55, 198] on select "Cancel Suspend - Extend Suspension Reactivate" at bounding box center [99, 206] width 89 height 16
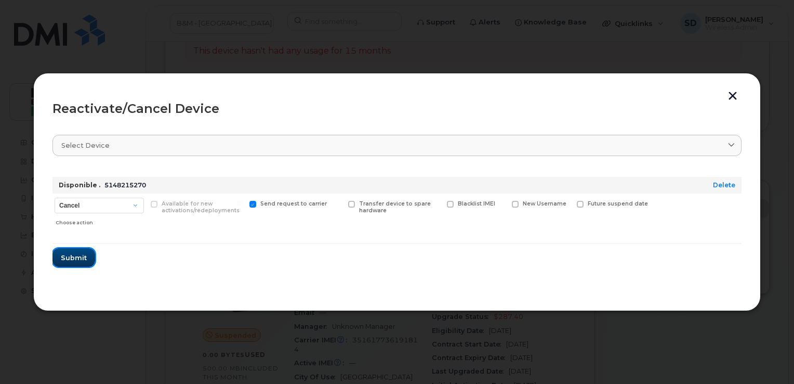
click at [87, 257] on button "Submit" at bounding box center [74, 257] width 43 height 19
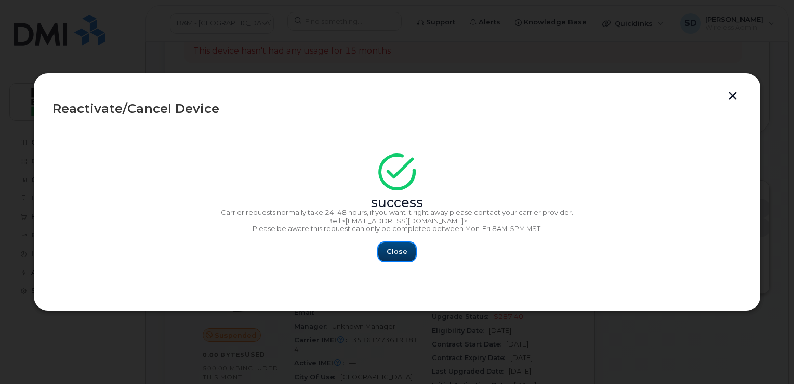
click at [400, 255] on span "Close" at bounding box center [397, 251] width 21 height 10
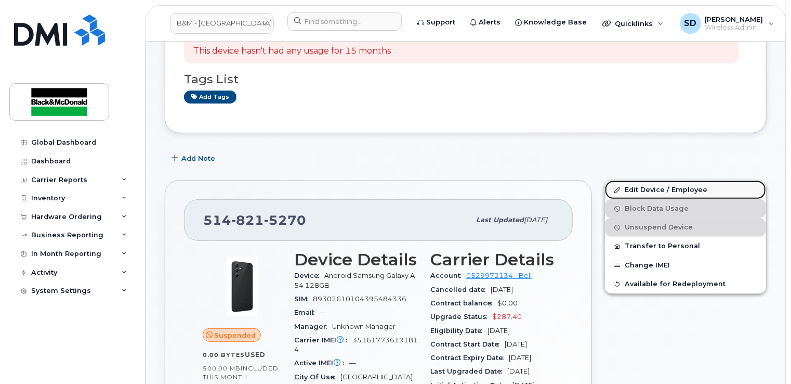
click at [640, 190] on link "Edit Device / Employee" at bounding box center [685, 189] width 161 height 19
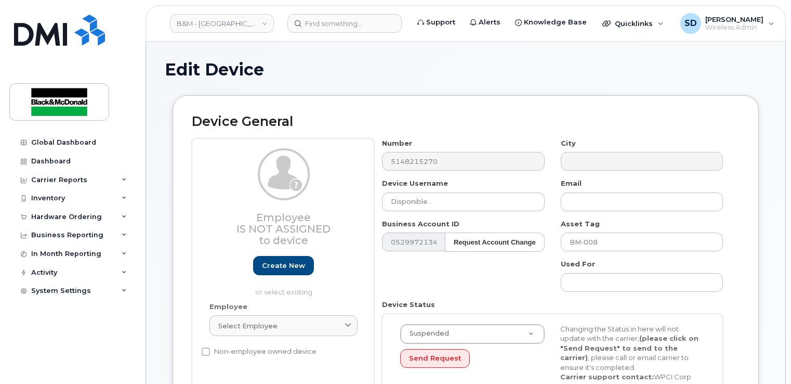
select select "25594210"
drag, startPoint x: 455, startPoint y: 197, endPoint x: 374, endPoint y: 186, distance: 82.4
click at [374, 188] on div "Employee Is not assigned to device Create new or select existing Employee Selec…" at bounding box center [466, 294] width 548 height 312
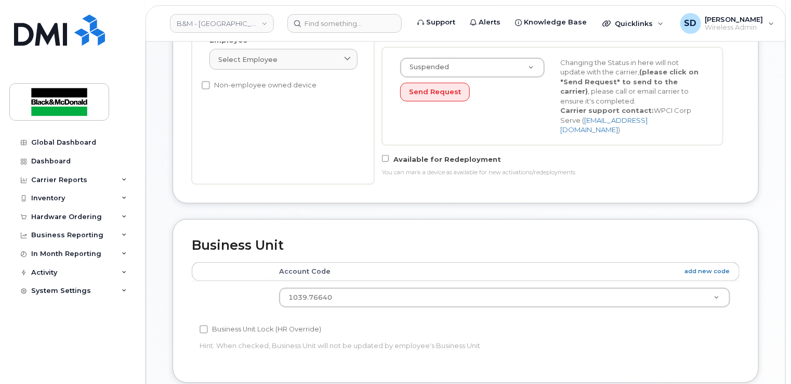
scroll to position [312, 0]
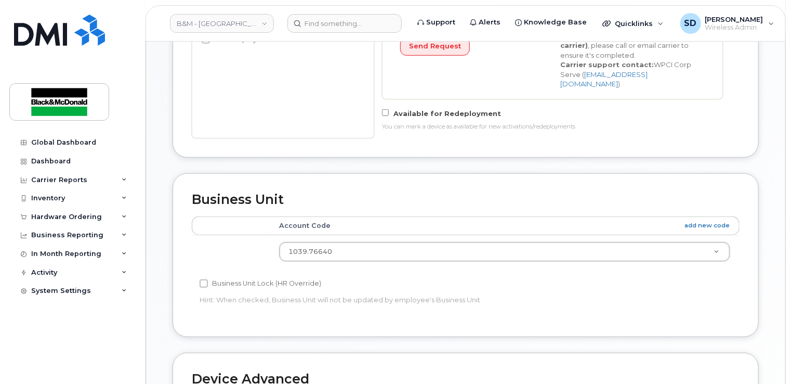
type input "[PERSON_NAME]"
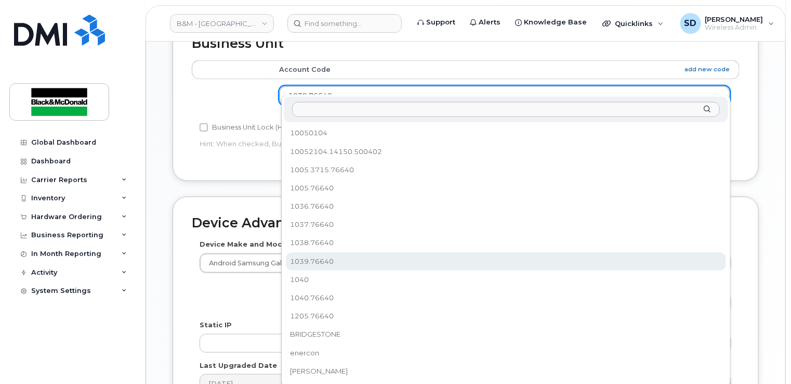
scroll to position [52, 0]
select select "91393"
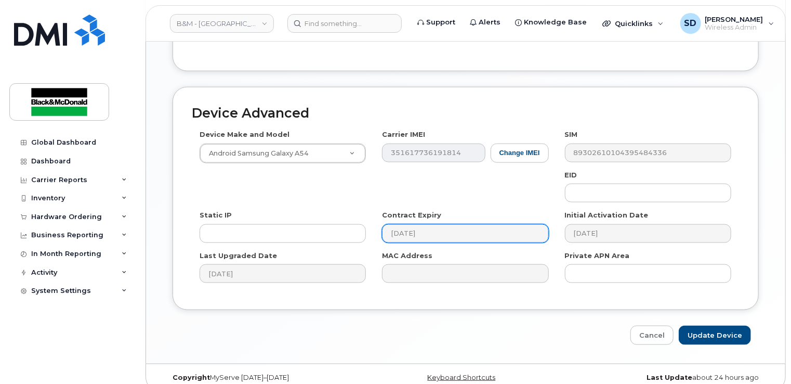
scroll to position [579, 0]
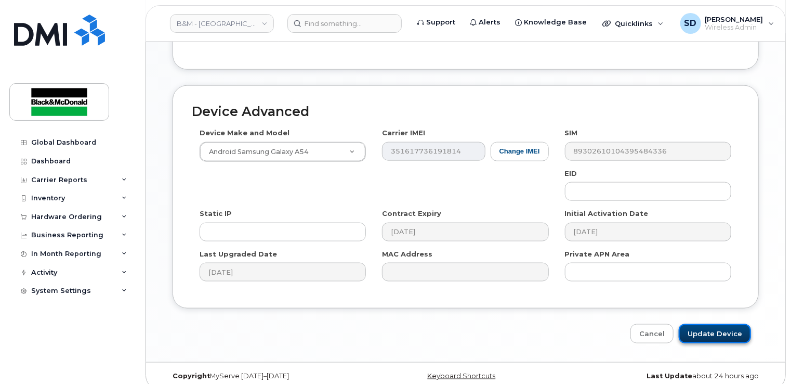
click at [716, 324] on input "Update Device" at bounding box center [715, 333] width 72 height 19
type input "Saving..."
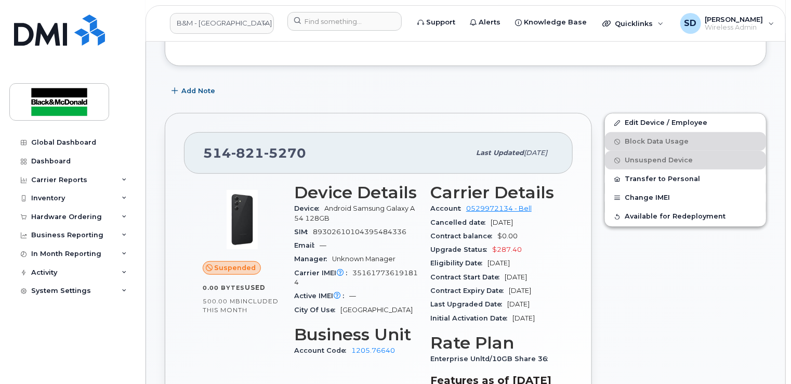
scroll to position [260, 0]
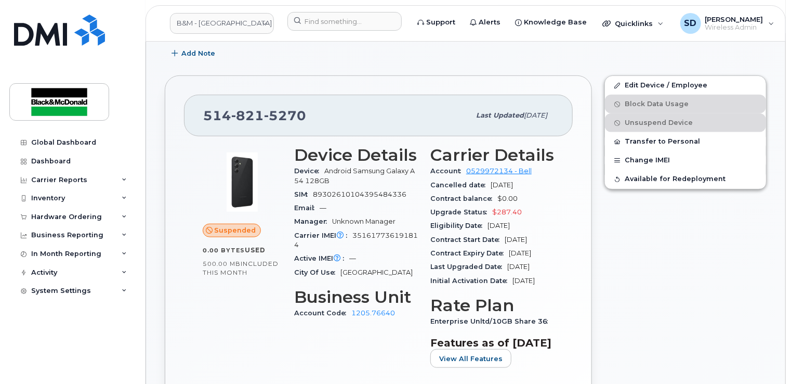
click at [631, 224] on div "Edit Device / Employee Block Data Usage Unsuspend Device Transfer to Personal C…" at bounding box center [685, 258] width 175 height 379
click at [551, 215] on div "Upgrade Status $287.40" at bounding box center [492, 212] width 124 height 14
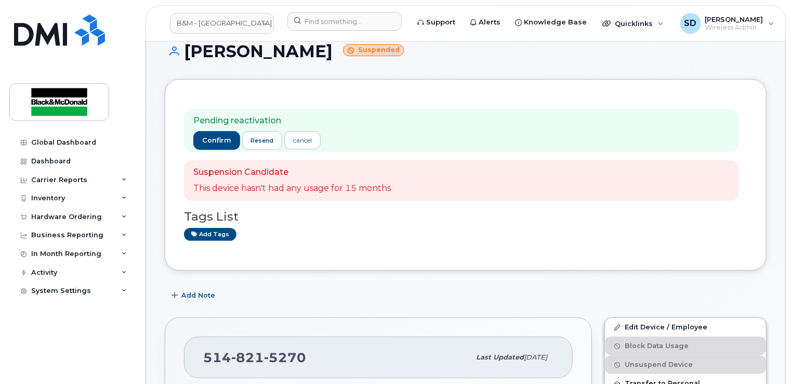
scroll to position [0, 0]
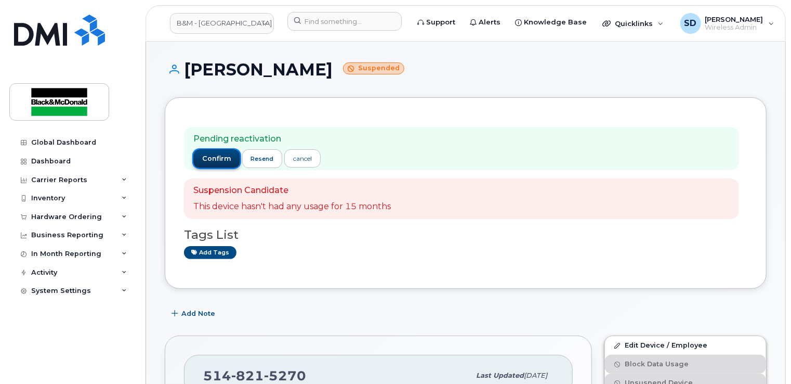
click at [210, 155] on span "confirm" at bounding box center [216, 158] width 29 height 9
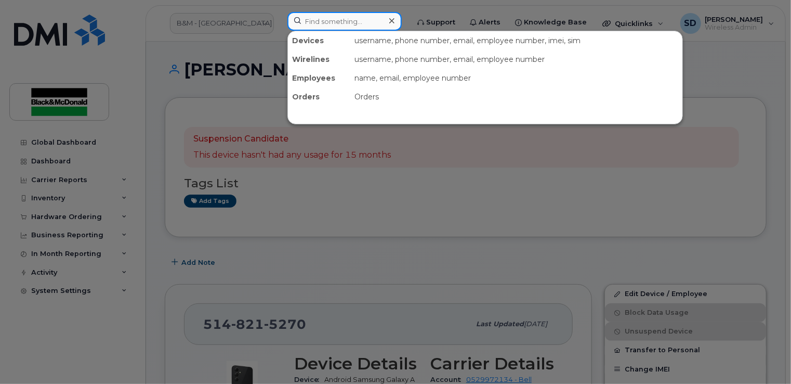
click at [317, 26] on input at bounding box center [344, 21] width 114 height 19
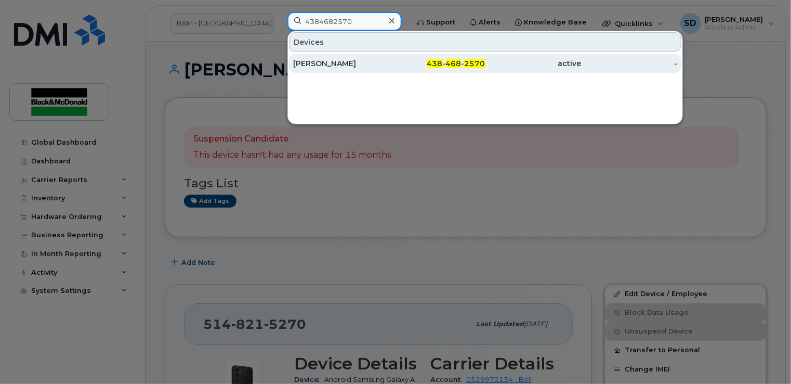
type input "4384682570"
click at [331, 59] on div "Mathieu Dionne" at bounding box center [341, 63] width 96 height 10
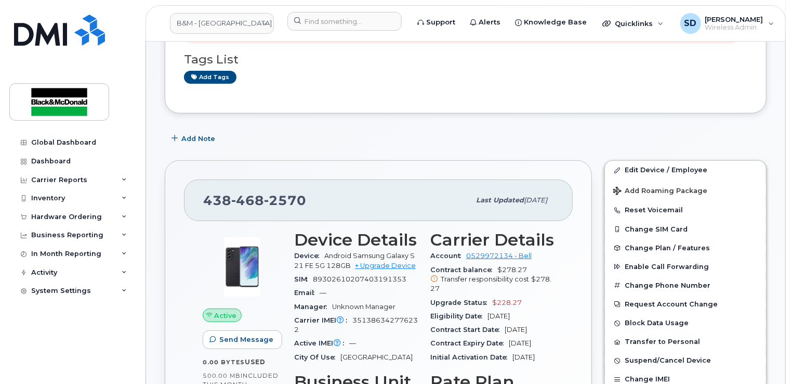
scroll to position [104, 0]
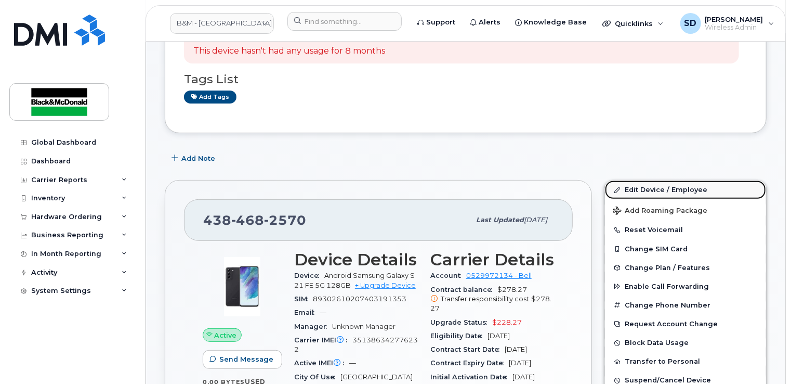
click at [635, 188] on link "Edit Device / Employee" at bounding box center [685, 189] width 161 height 19
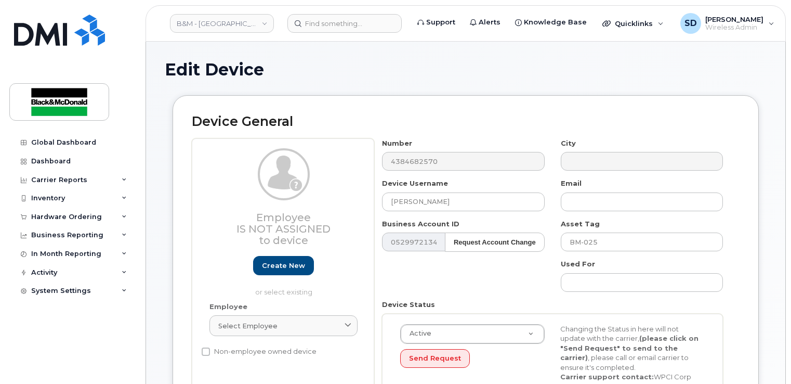
select select "91392"
drag, startPoint x: 449, startPoint y: 198, endPoint x: 336, endPoint y: 197, distance: 112.3
click at [336, 197] on div "Employee Is not assigned to device Create new or select existing Employee Selec…" at bounding box center [466, 278] width 548 height 281
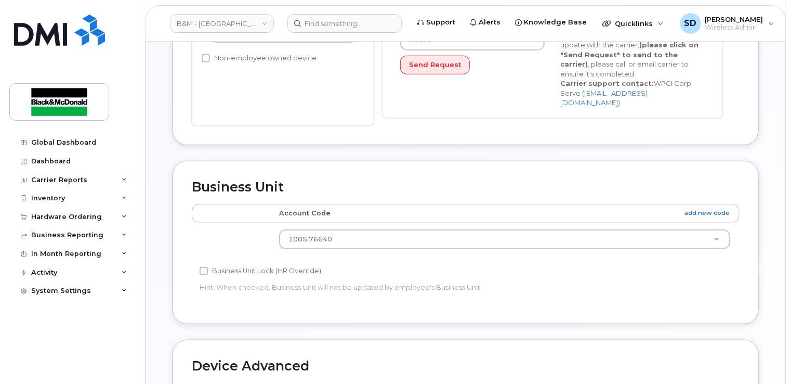
scroll to position [312, 0]
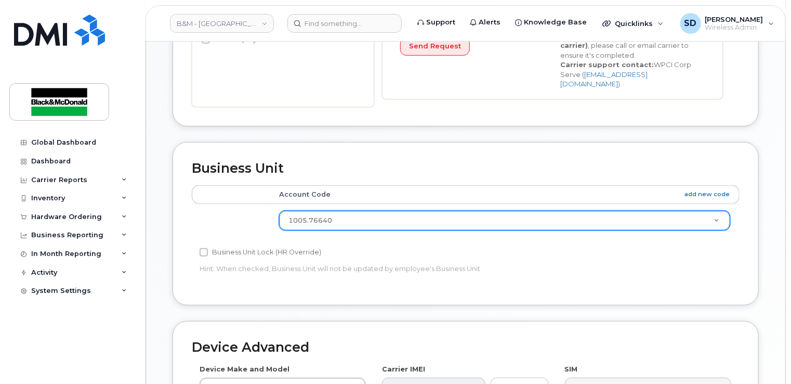
type input "[PERSON_NAME]"
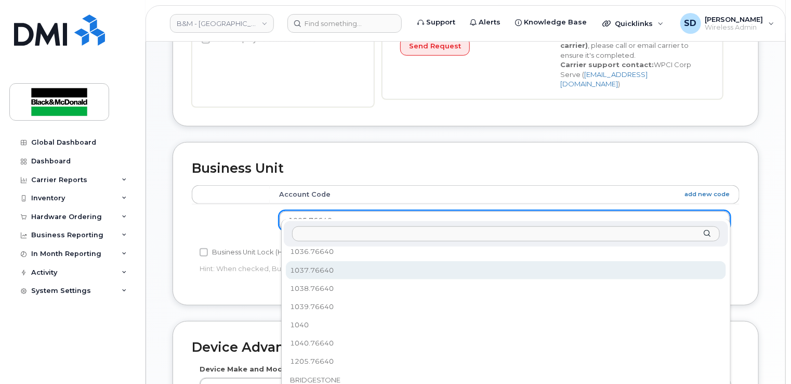
scroll to position [80, 0]
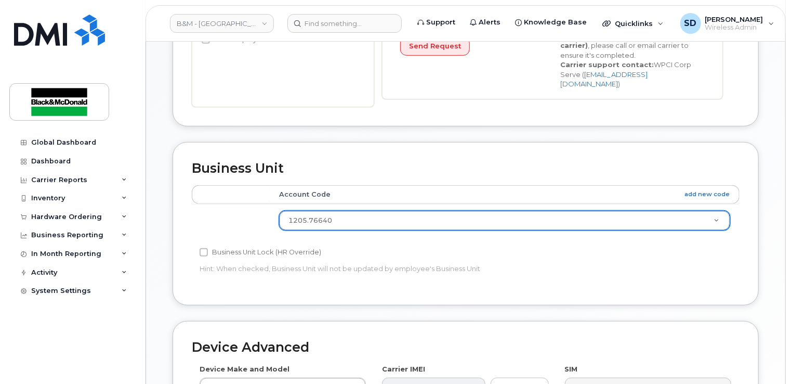
select select "91393"
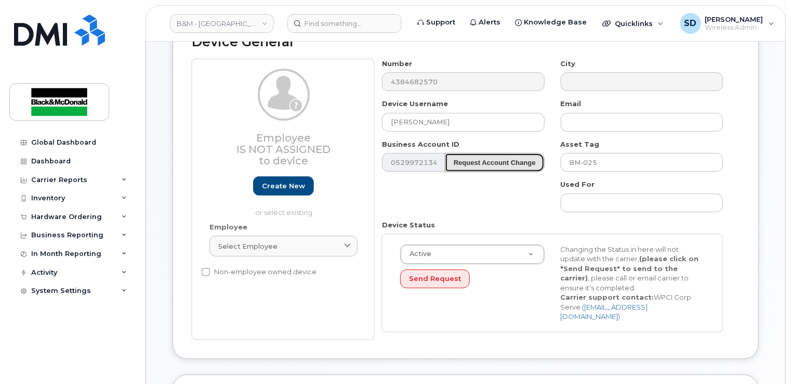
click at [513, 164] on strong "Request Account Change" at bounding box center [495, 163] width 82 height 8
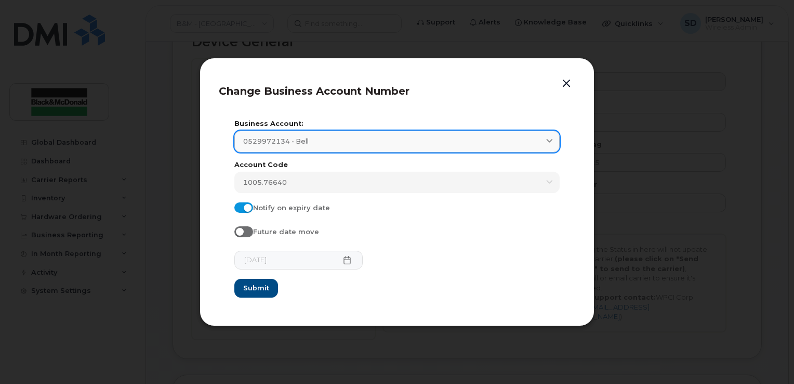
click at [332, 140] on div "0529972134 - Bell" at bounding box center [397, 141] width 308 height 10
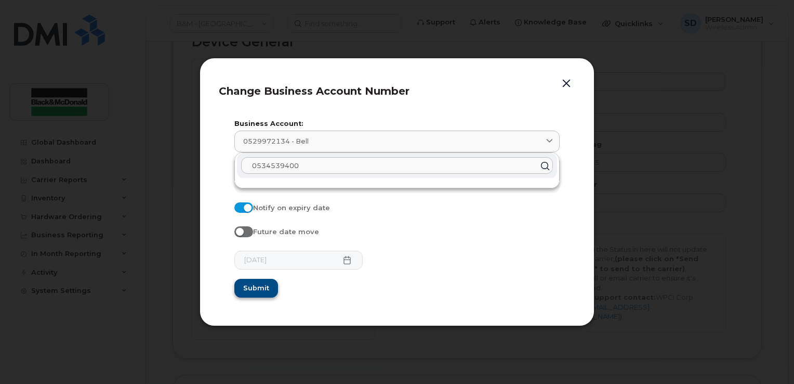
type input "0534539400"
click at [255, 290] on span "Submit" at bounding box center [256, 288] width 26 height 10
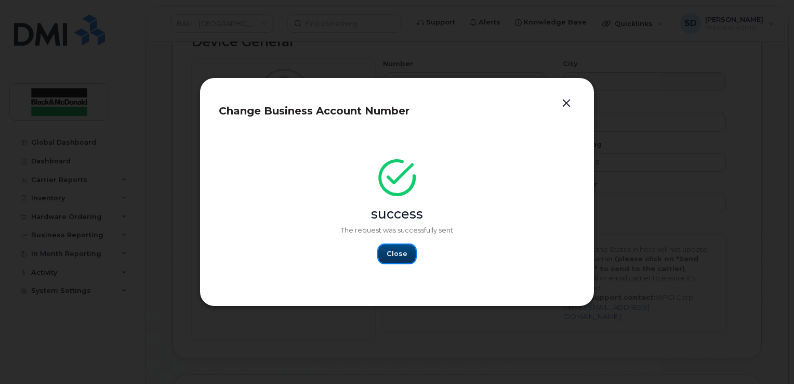
click at [398, 255] on span "Close" at bounding box center [397, 254] width 21 height 10
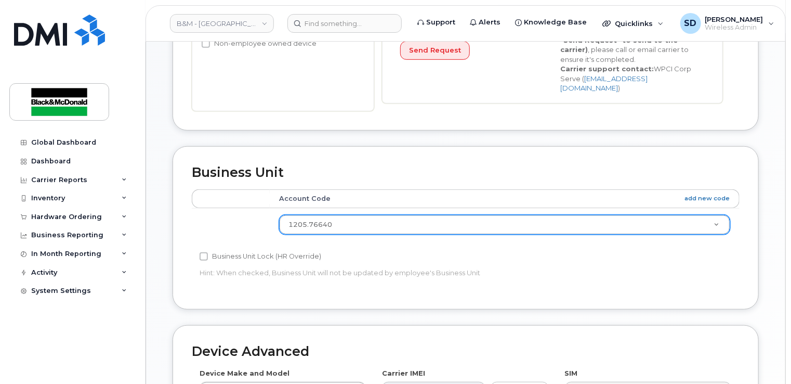
scroll to position [547, 0]
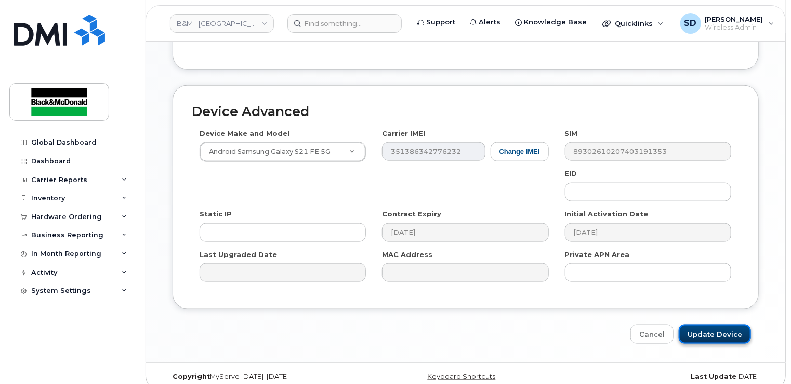
click at [704, 324] on input "Update Device" at bounding box center [715, 333] width 72 height 19
type input "Saving..."
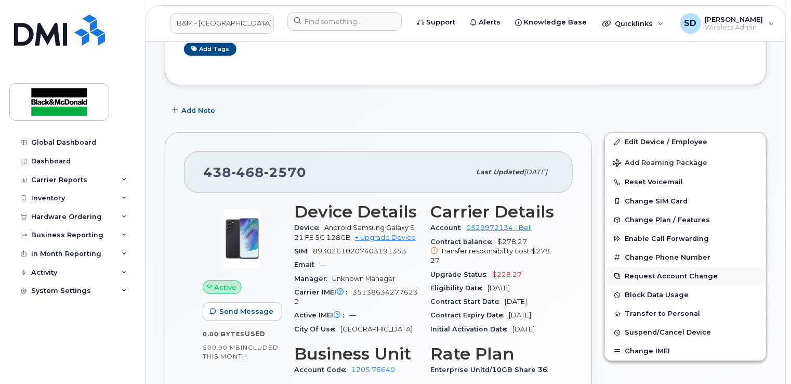
scroll to position [156, 0]
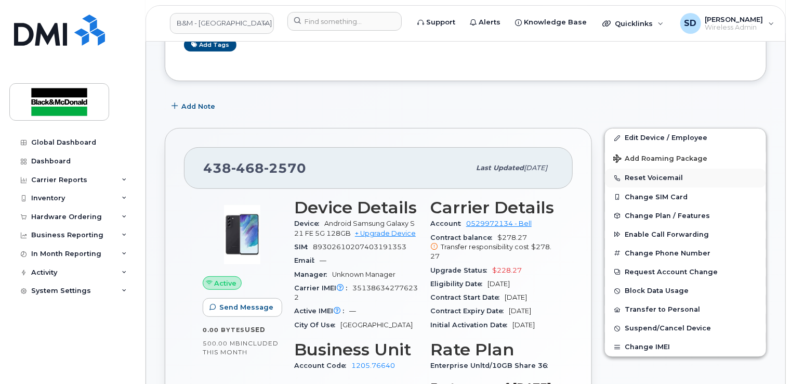
click at [649, 174] on button "Reset Voicemail" at bounding box center [685, 177] width 161 height 19
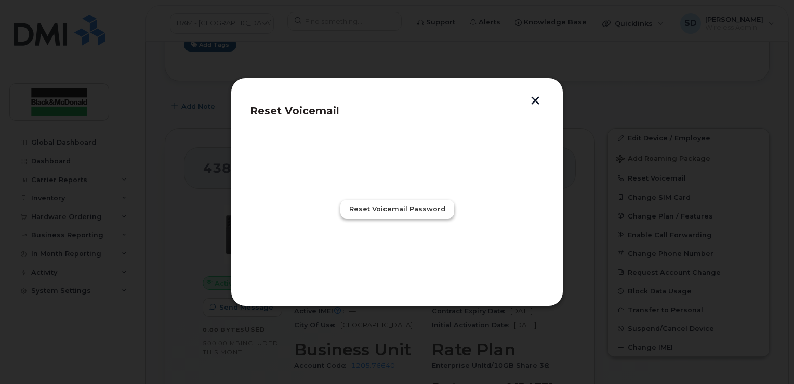
click at [383, 207] on span "Reset Voicemail Password" at bounding box center [397, 209] width 96 height 10
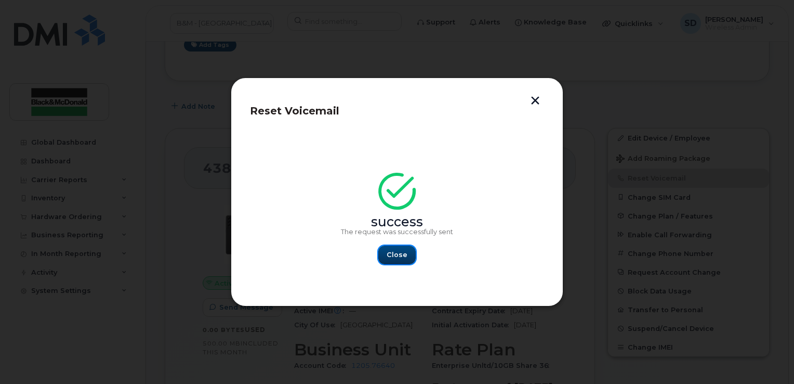
click at [398, 256] on span "Close" at bounding box center [397, 255] width 21 height 10
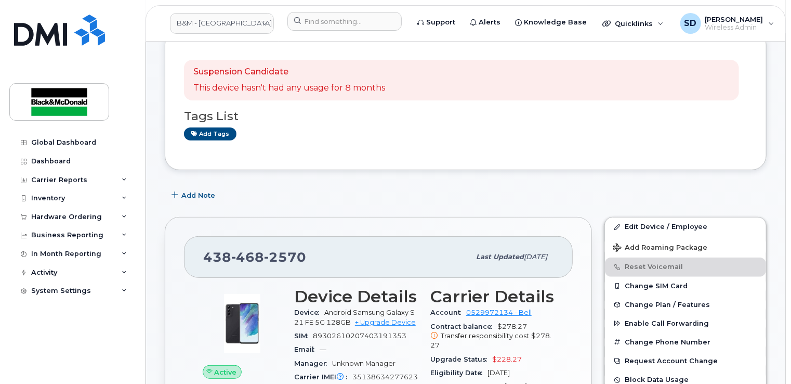
scroll to position [0, 0]
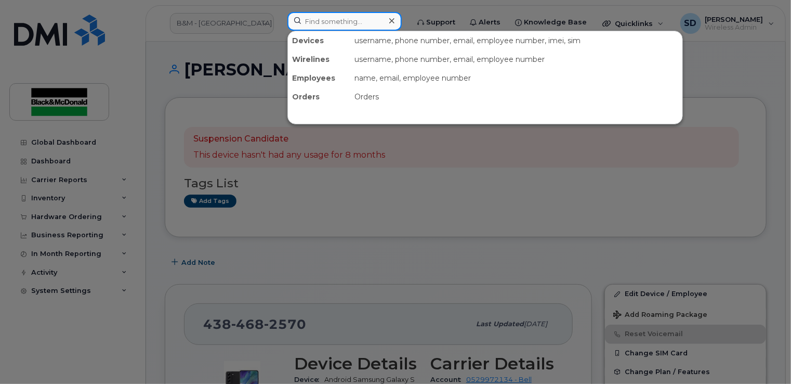
click at [319, 18] on input at bounding box center [344, 21] width 114 height 19
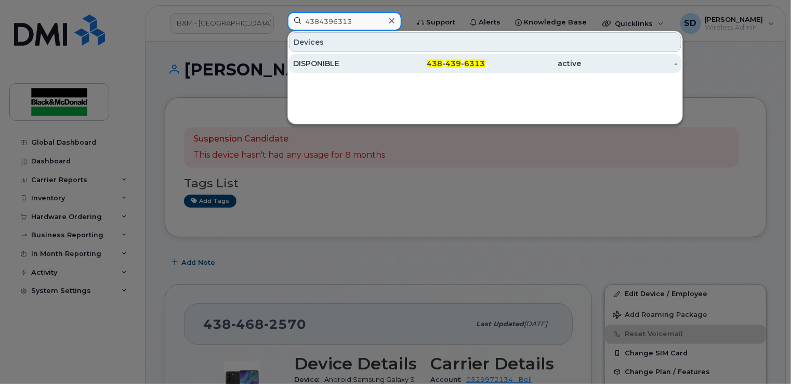
type input "4384396313"
click at [324, 62] on div "DISPONIBLE" at bounding box center [341, 63] width 96 height 10
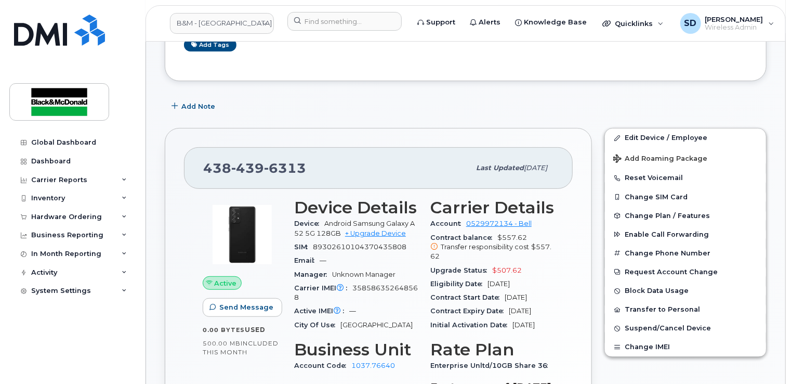
scroll to position [208, 0]
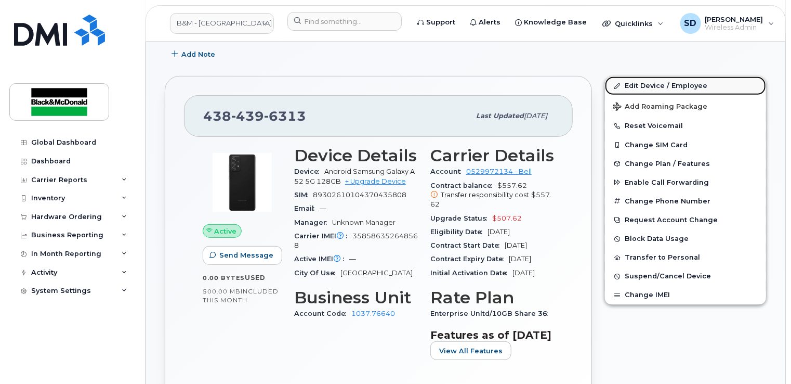
click at [678, 86] on link "Edit Device / Employee" at bounding box center [685, 85] width 161 height 19
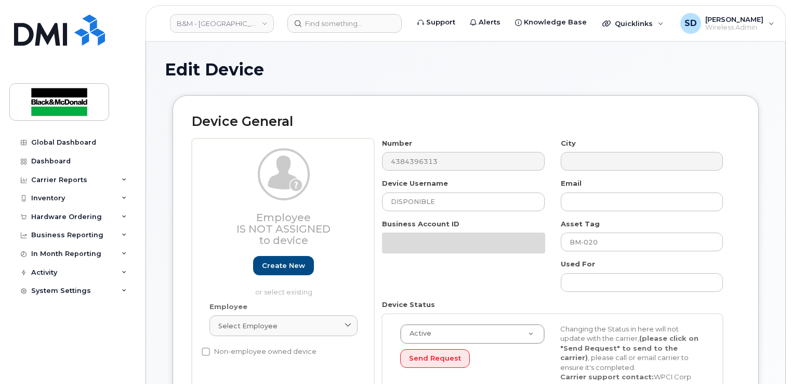
select select "15264200"
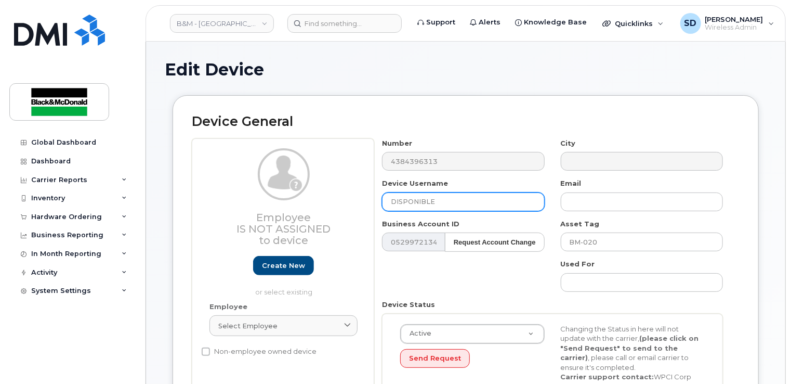
drag, startPoint x: 441, startPoint y: 198, endPoint x: 307, endPoint y: 198, distance: 133.6
click at [307, 198] on div "Employee Is not assigned to device Create new or select existing Employee Selec…" at bounding box center [466, 278] width 548 height 281
type input "[PERSON_NAME]"
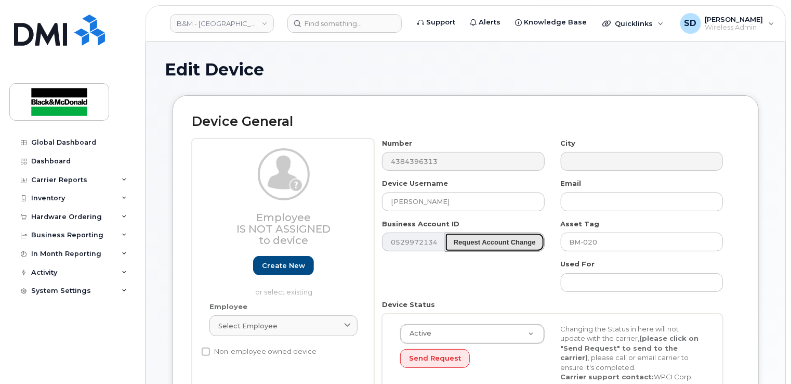
click at [475, 240] on strong "Request Account Change" at bounding box center [495, 242] width 82 height 8
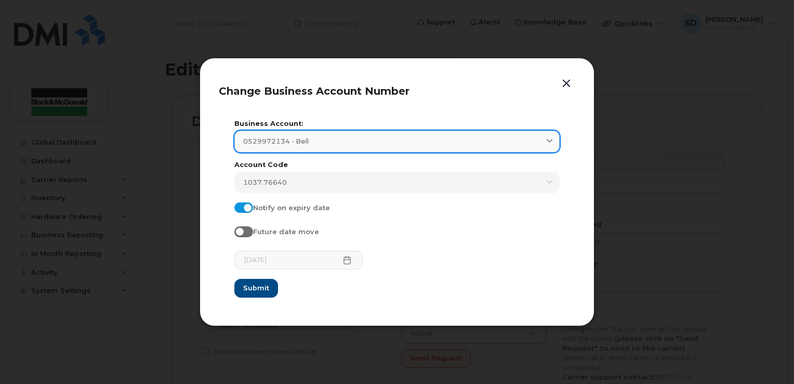
click at [304, 146] on span "0529972134 - Bell" at bounding box center [276, 141] width 66 height 10
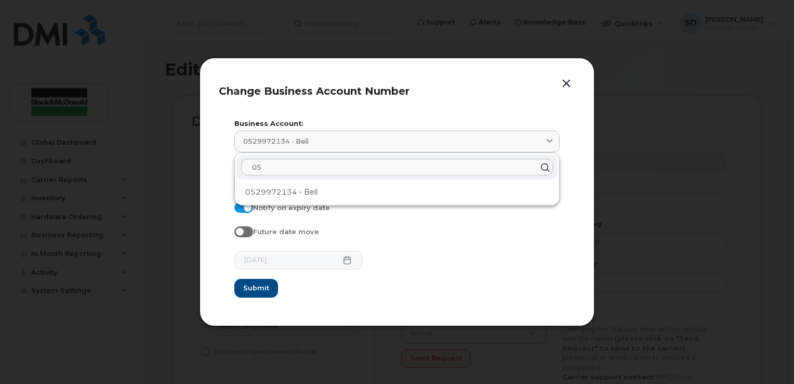
type input "0"
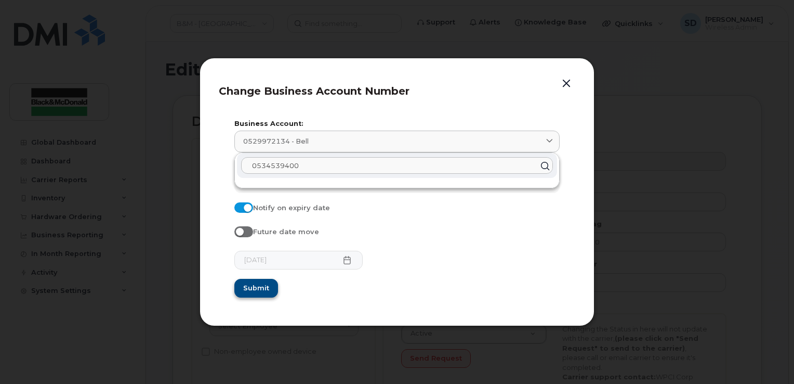
type input "0534539400"
click at [258, 286] on span "Submit" at bounding box center [256, 288] width 26 height 10
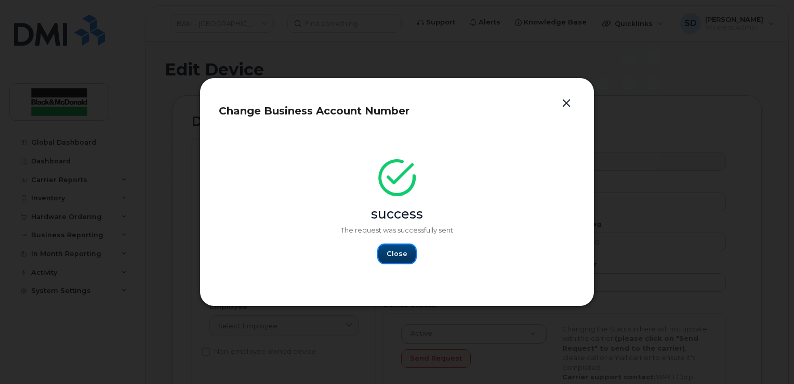
click at [406, 252] on span "Close" at bounding box center [397, 254] width 21 height 10
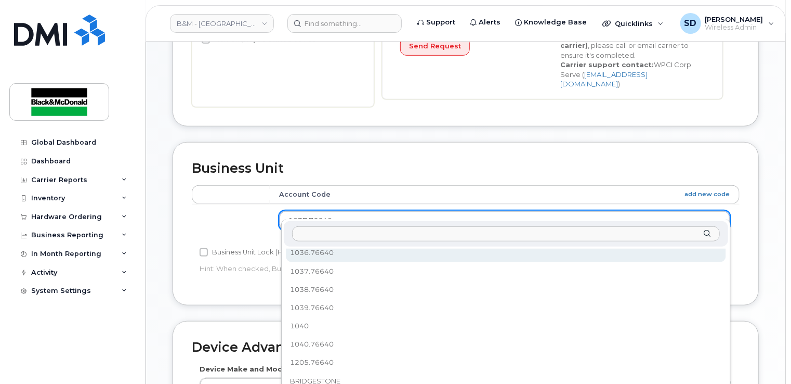
scroll to position [80, 0]
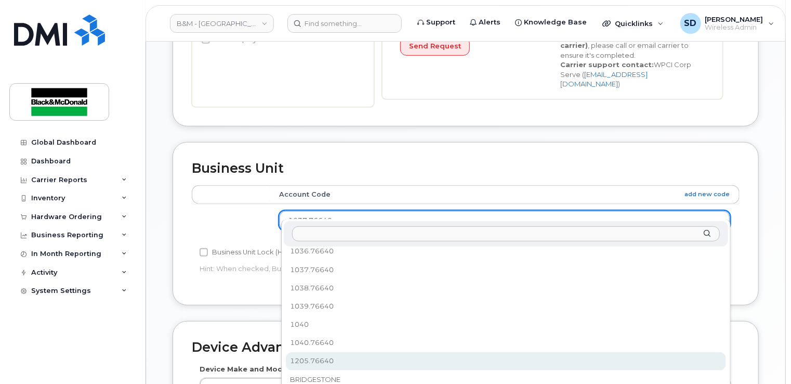
select select "91393"
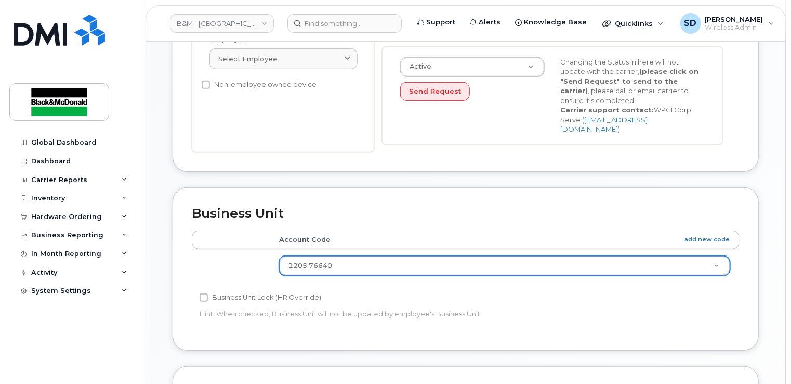
scroll to position [520, 0]
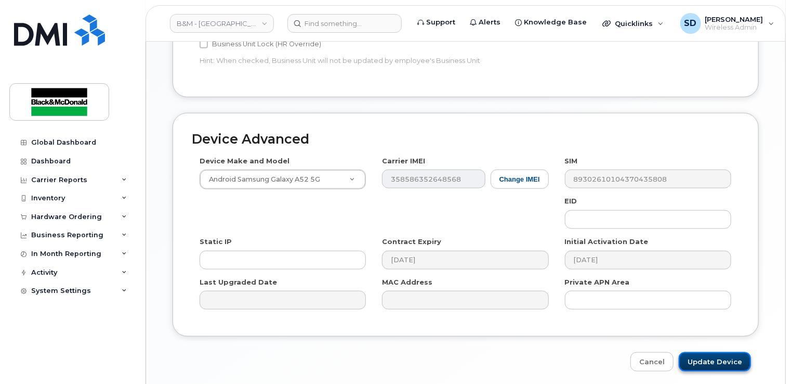
click at [707, 352] on input "Update Device" at bounding box center [715, 361] width 72 height 19
type input "Saving..."
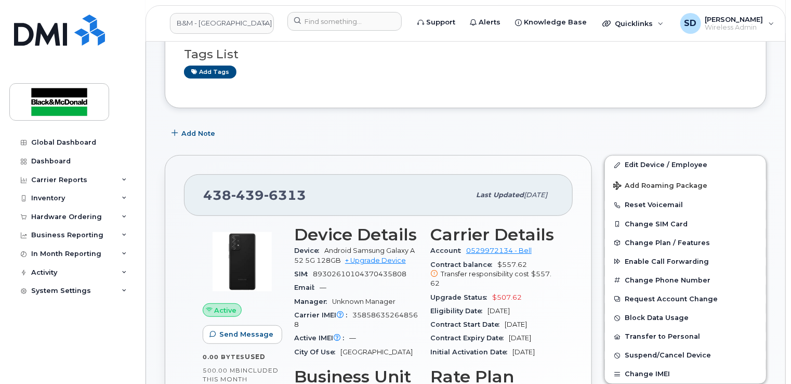
scroll to position [156, 0]
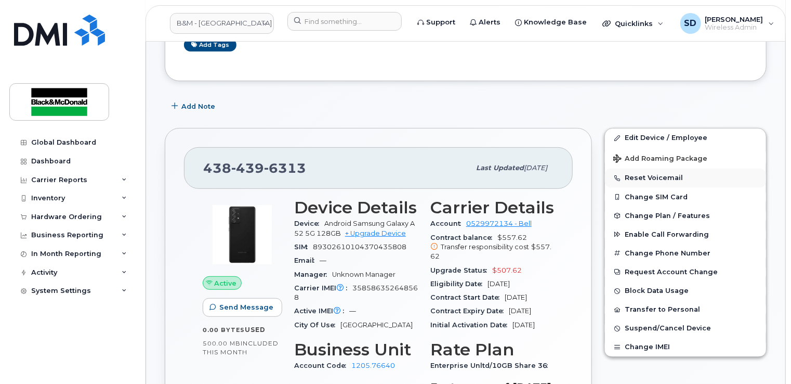
click at [659, 177] on button "Reset Voicemail" at bounding box center [685, 177] width 161 height 19
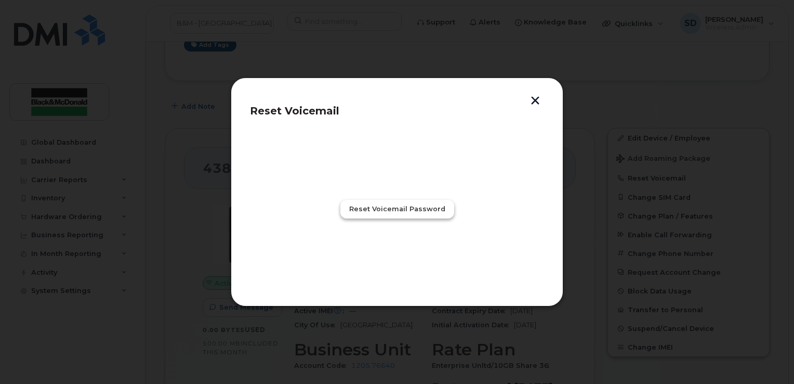
click at [424, 211] on span "Reset Voicemail Password" at bounding box center [397, 209] width 96 height 10
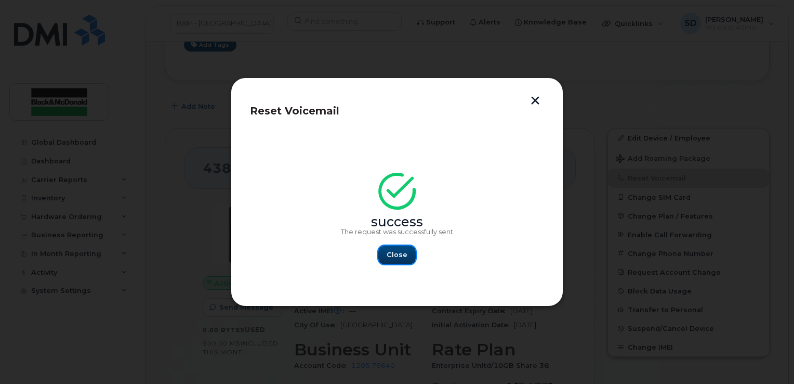
click at [395, 253] on span "Close" at bounding box center [397, 255] width 21 height 10
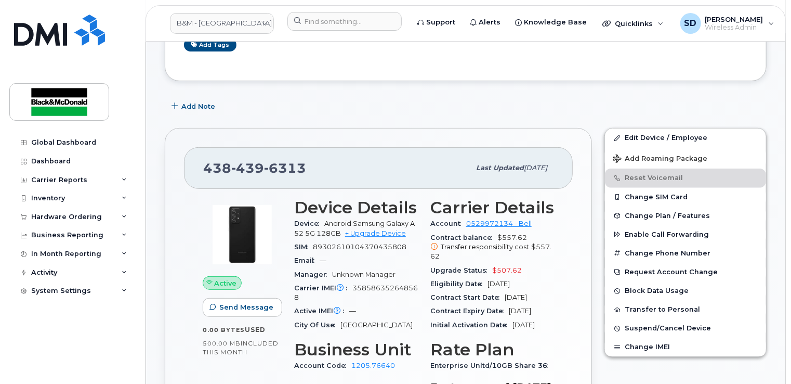
click at [119, 10] on div "Global Dashboard Dashboard Carrier Reports Monthly Billing Data Daily Data Pool…" at bounding box center [70, 192] width 141 height 384
click at [112, 18] on div "Global Dashboard Dashboard Carrier Reports Monthly Billing Data Daily Data Pool…" at bounding box center [70, 192] width 141 height 384
